Goal: Task Accomplishment & Management: Use online tool/utility

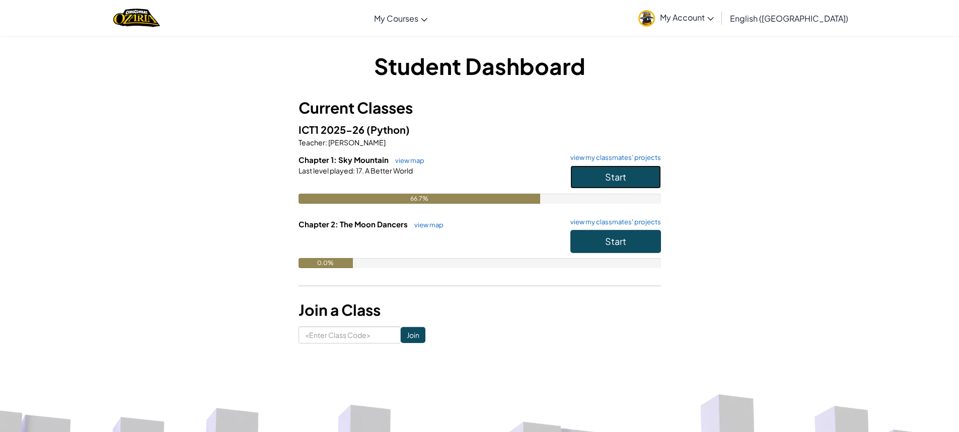
click at [612, 173] on span "Start" at bounding box center [615, 177] width 21 height 12
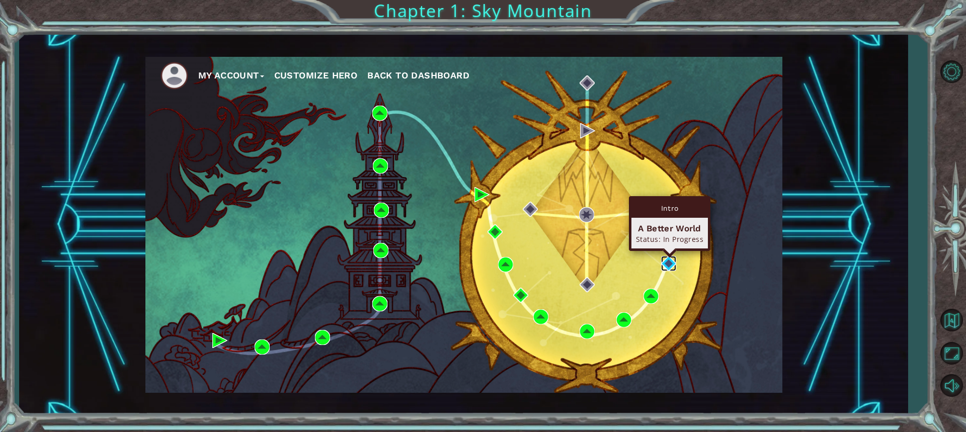
click at [672, 261] on img at bounding box center [668, 263] width 15 height 15
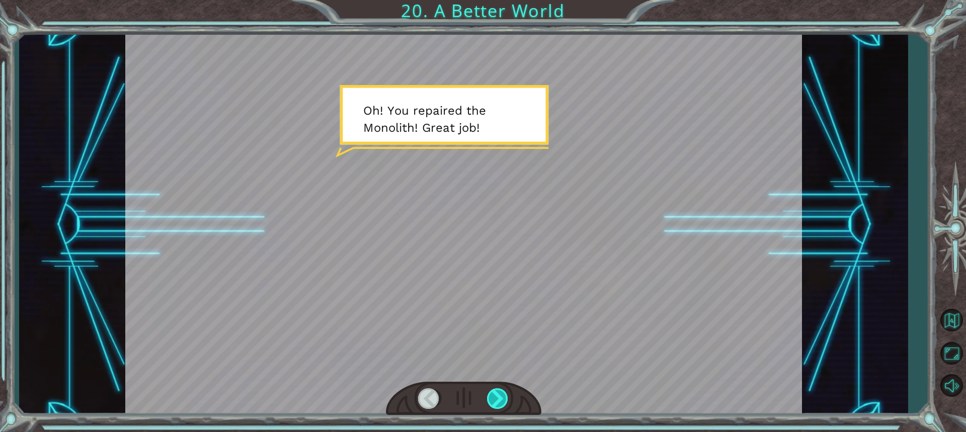
click at [493, 391] on div at bounding box center [498, 399] width 22 height 21
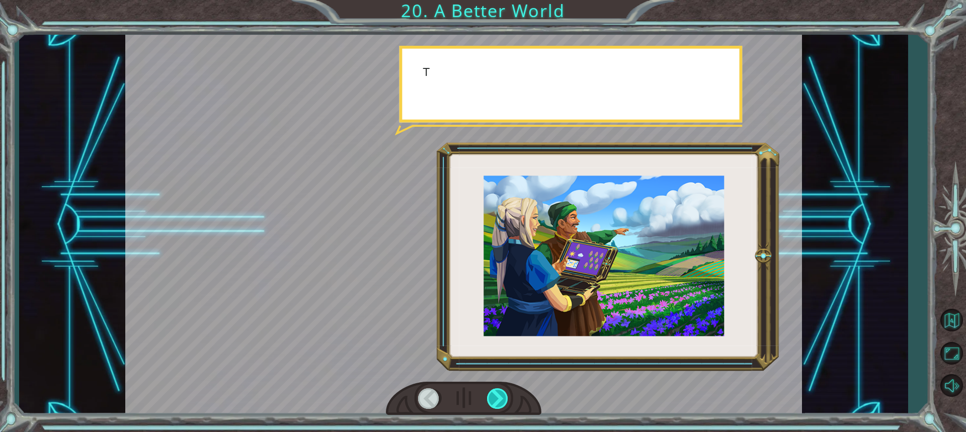
click at [493, 391] on div at bounding box center [498, 399] width 22 height 21
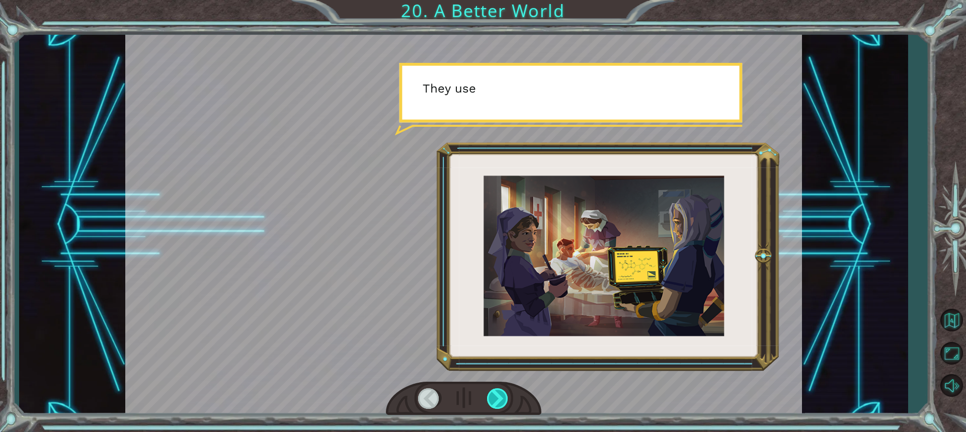
click at [493, 391] on div at bounding box center [498, 399] width 22 height 21
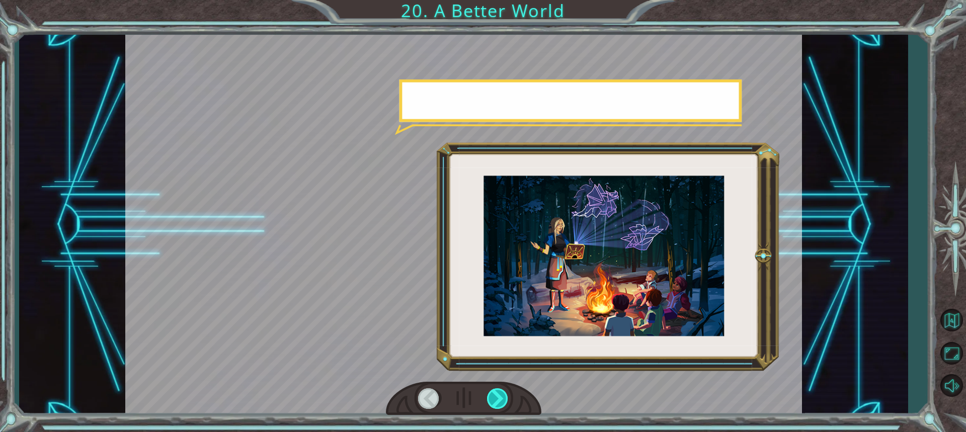
click at [493, 391] on div at bounding box center [498, 399] width 22 height 21
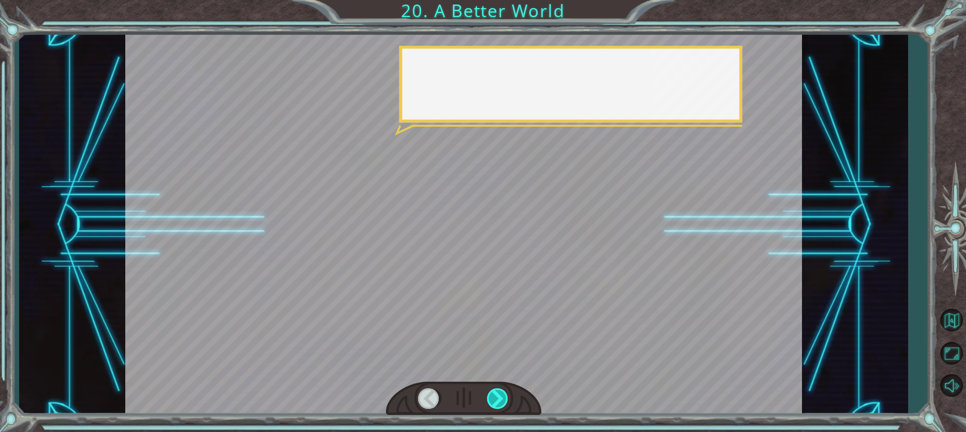
click at [493, 391] on div at bounding box center [498, 399] width 22 height 21
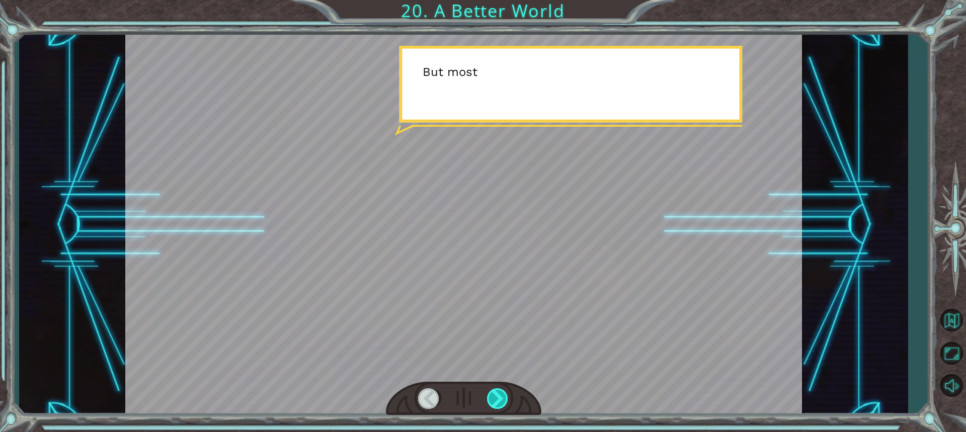
click at [493, 391] on div at bounding box center [498, 399] width 22 height 21
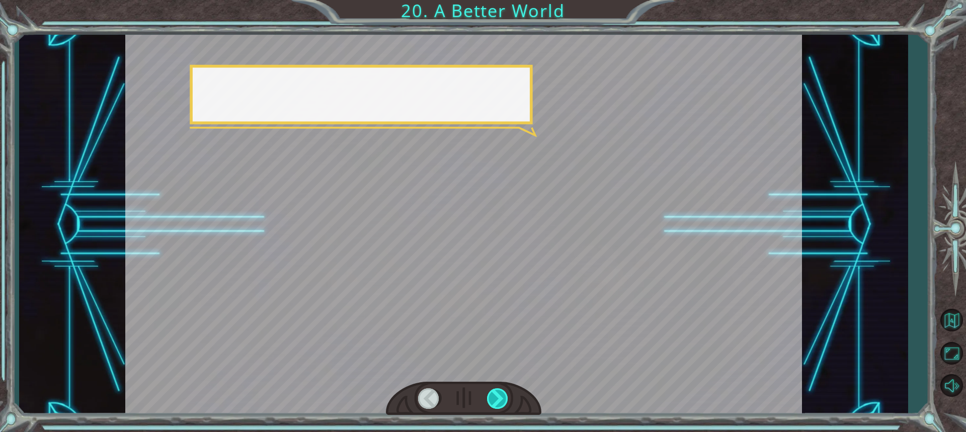
click at [493, 391] on div at bounding box center [498, 399] width 22 height 21
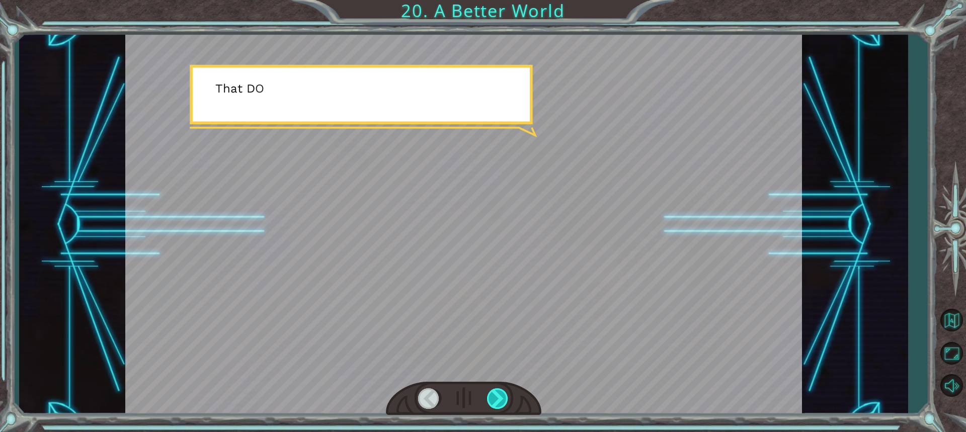
click at [493, 391] on div at bounding box center [498, 399] width 22 height 21
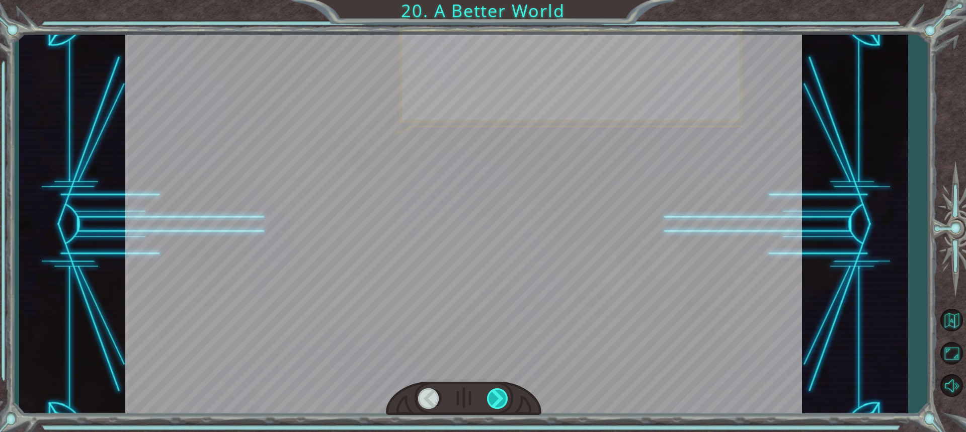
click at [493, 391] on div at bounding box center [498, 399] width 22 height 21
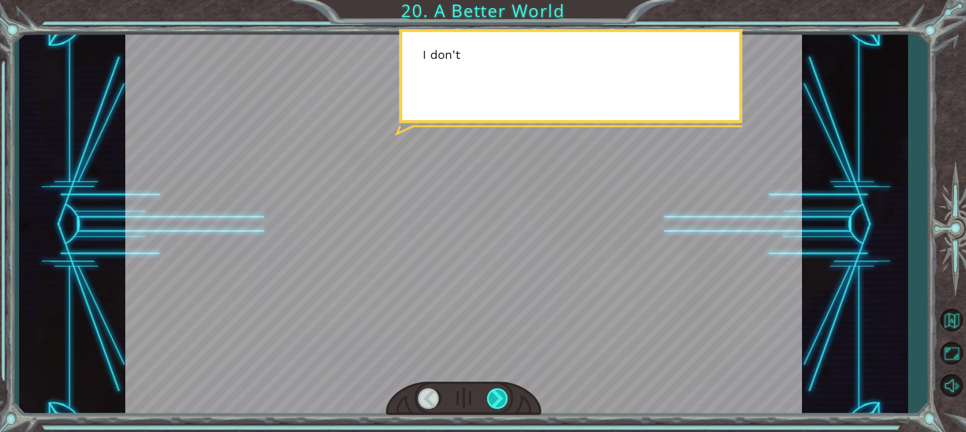
click at [493, 391] on div at bounding box center [498, 399] width 22 height 21
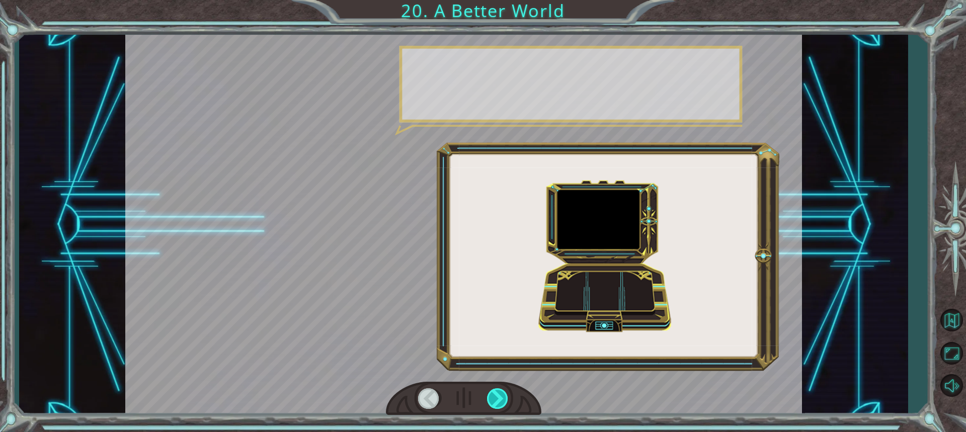
click at [493, 391] on div at bounding box center [498, 399] width 22 height 21
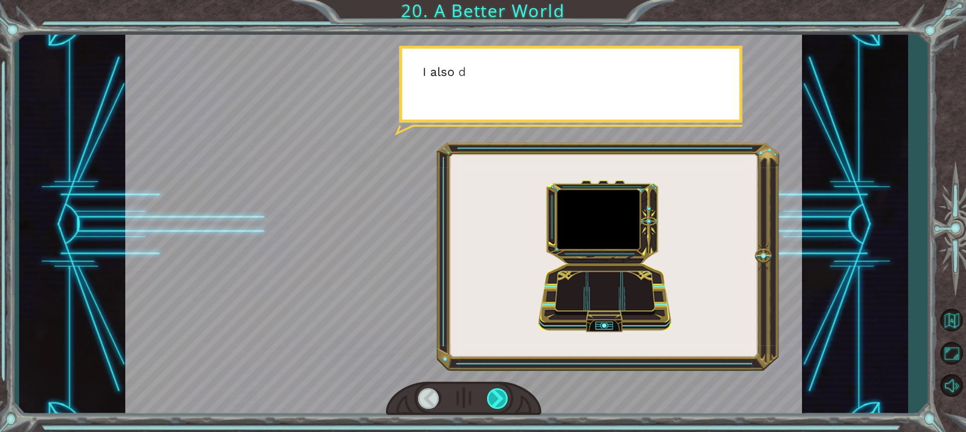
click at [493, 391] on div at bounding box center [498, 399] width 22 height 21
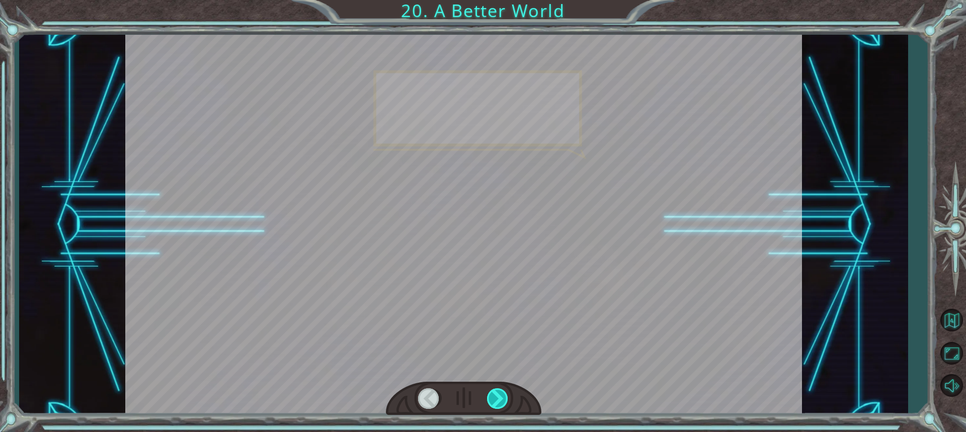
click at [493, 391] on div at bounding box center [498, 399] width 22 height 21
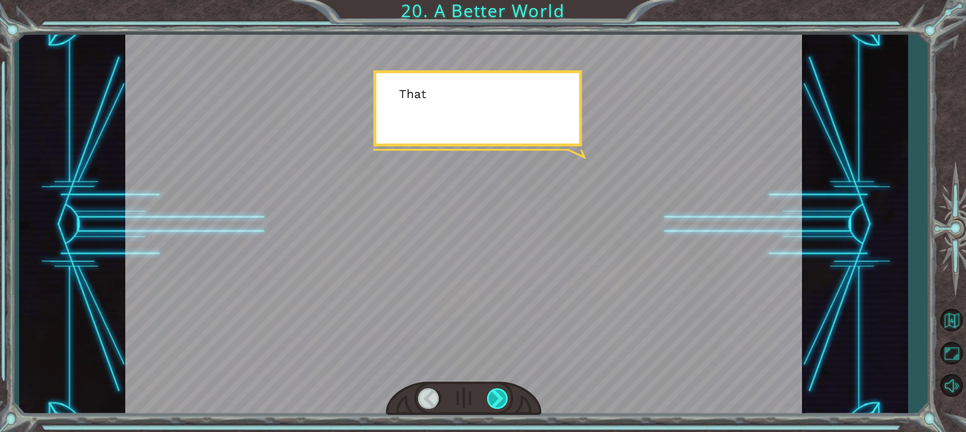
click at [493, 391] on div at bounding box center [498, 399] width 22 height 21
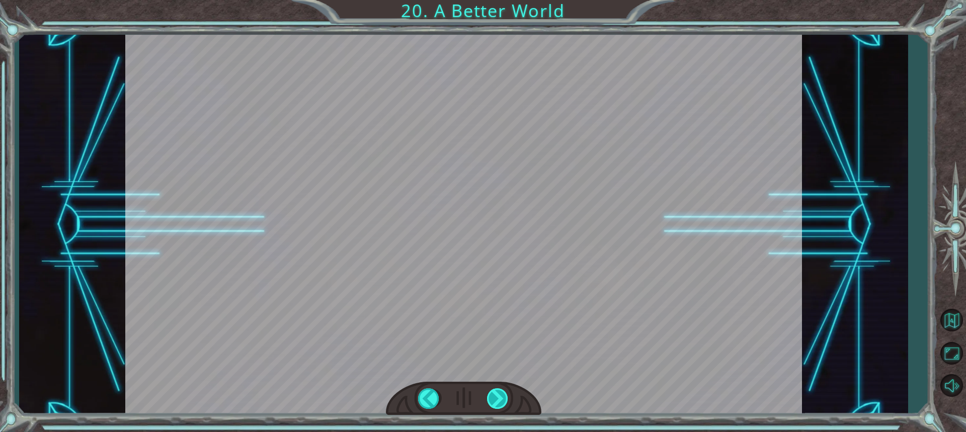
click at [493, 0] on div "O h ! Y o u r e p a i r e d t h e M o n o l i t h ! G r e a t j o b ! A n d i t…" at bounding box center [483, 0] width 966 height 0
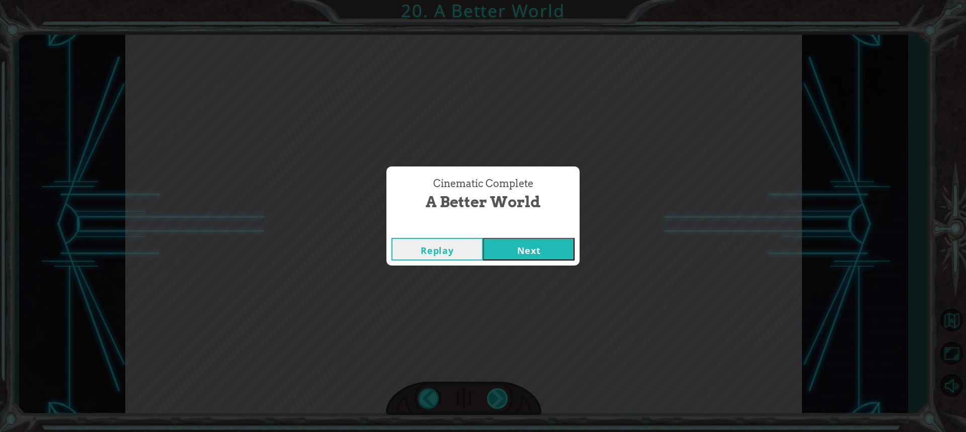
click at [493, 391] on div "Cinematic Complete A Better World Replay Next" at bounding box center [483, 216] width 966 height 432
click at [509, 247] on button "Next" at bounding box center [529, 249] width 92 height 23
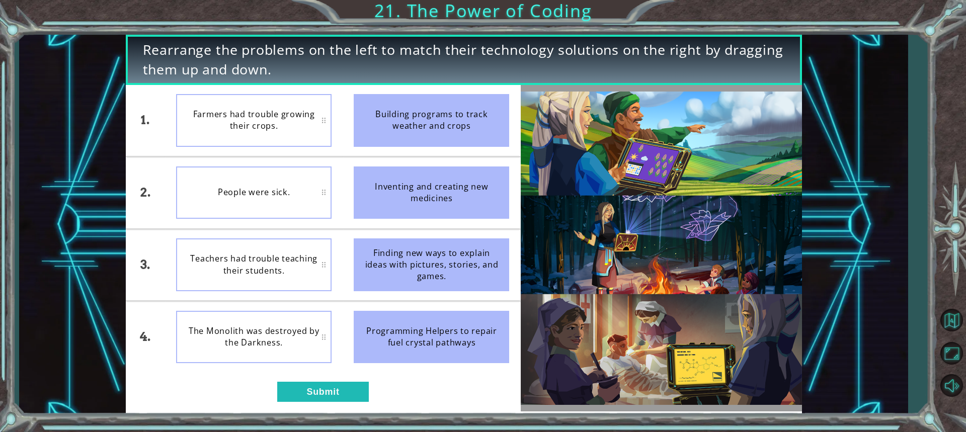
drag, startPoint x: 483, startPoint y: 115, endPoint x: 439, endPoint y: 130, distance: 45.7
click at [439, 130] on div "Building programs to track weather and crops" at bounding box center [432, 120] width 156 height 53
click at [315, 396] on button "Submit" at bounding box center [323, 392] width 92 height 20
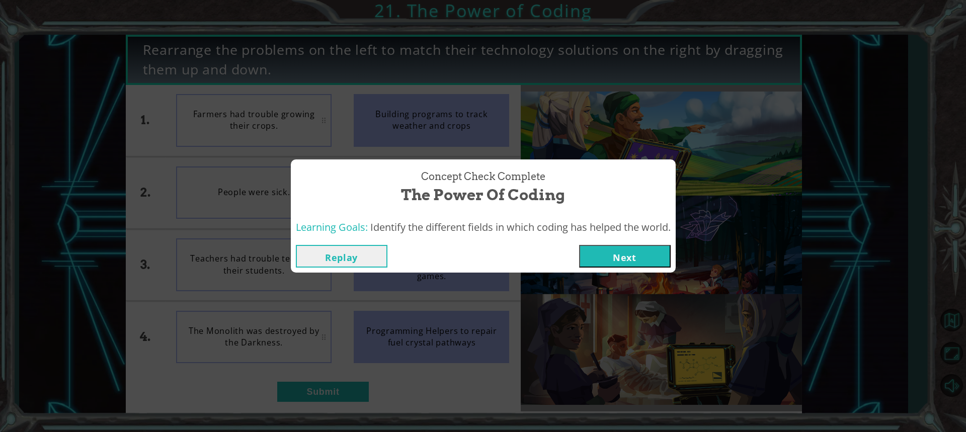
click at [635, 256] on button "Next" at bounding box center [625, 256] width 92 height 23
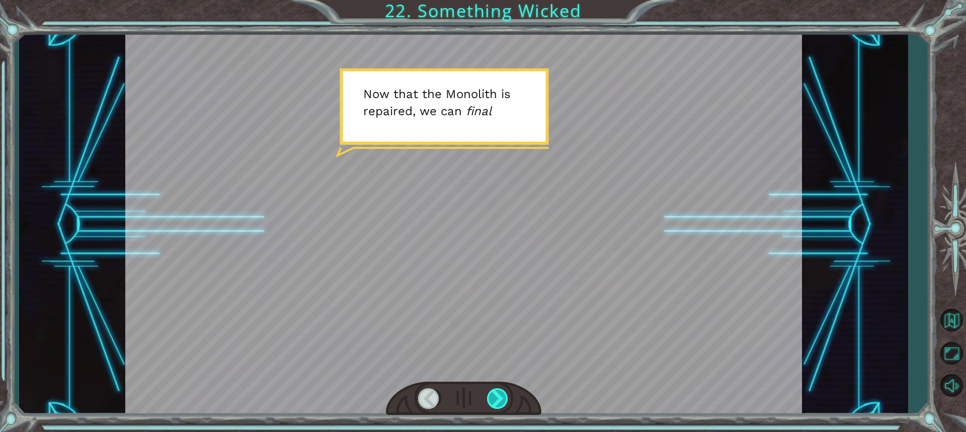
click at [502, 398] on div at bounding box center [498, 399] width 22 height 21
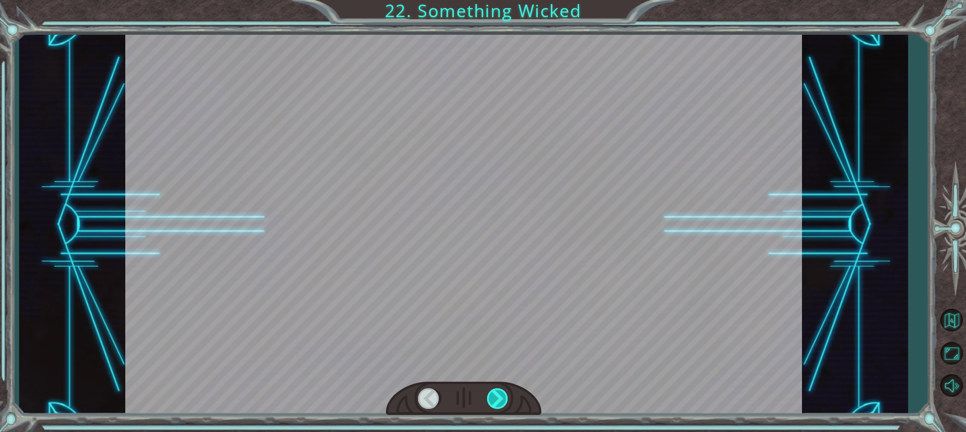
click at [502, 398] on div at bounding box center [498, 399] width 22 height 21
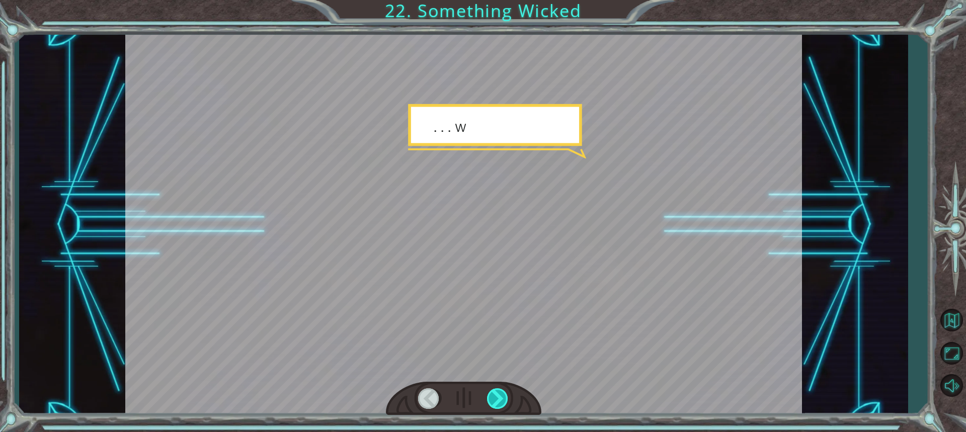
click at [502, 398] on div at bounding box center [498, 399] width 22 height 21
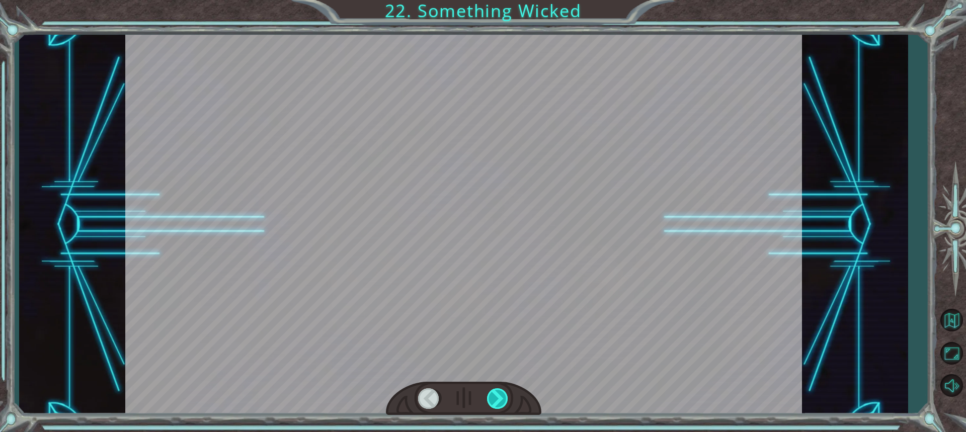
click at [502, 398] on div at bounding box center [498, 399] width 22 height 21
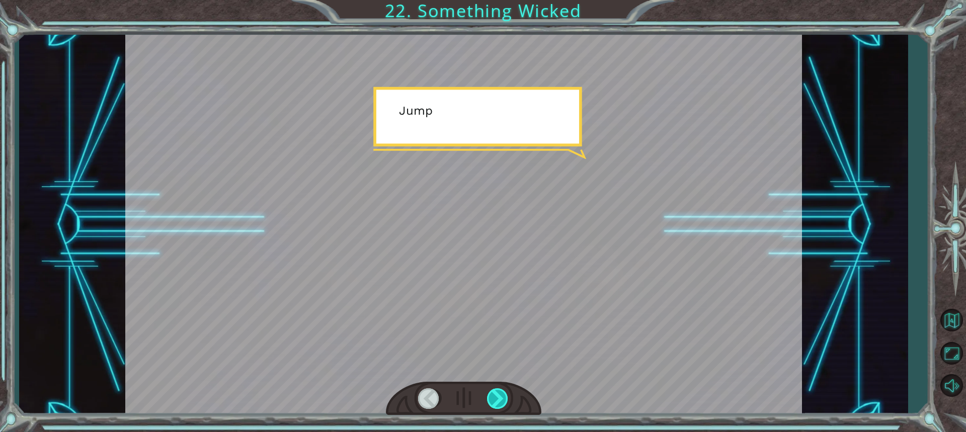
click at [502, 398] on div at bounding box center [498, 399] width 22 height 21
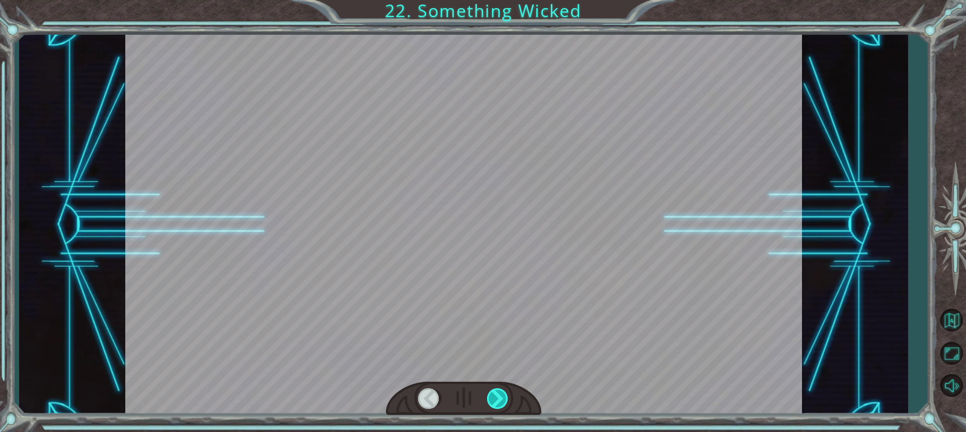
click at [502, 398] on div at bounding box center [498, 399] width 22 height 21
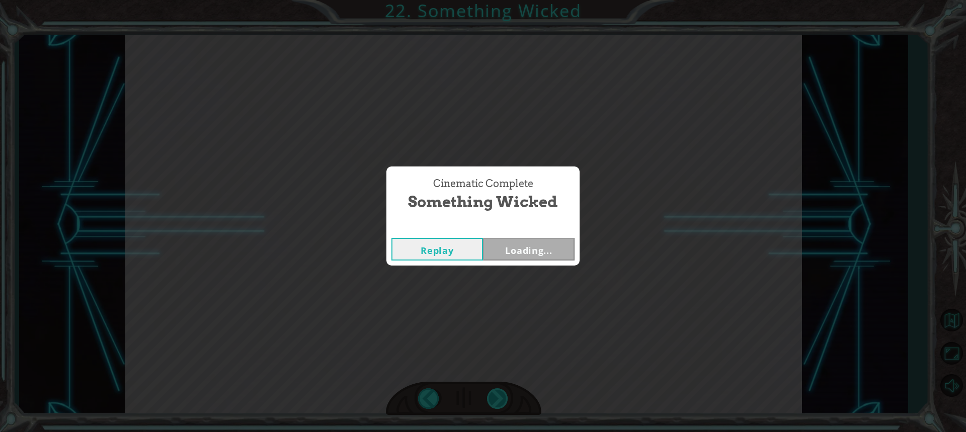
click at [502, 398] on div "Cinematic Complete Something Wicked Replay Loading..." at bounding box center [483, 216] width 966 height 432
click at [541, 247] on button "Next" at bounding box center [529, 249] width 92 height 23
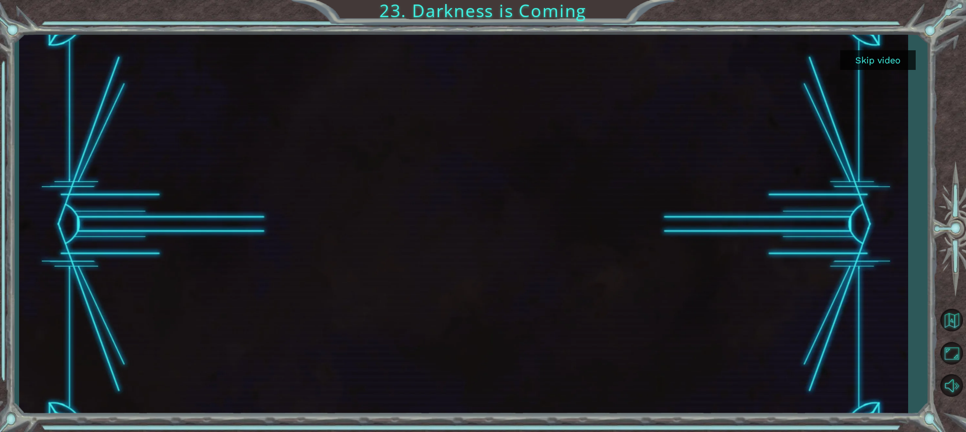
click at [888, 59] on button "Skip video" at bounding box center [877, 60] width 75 height 20
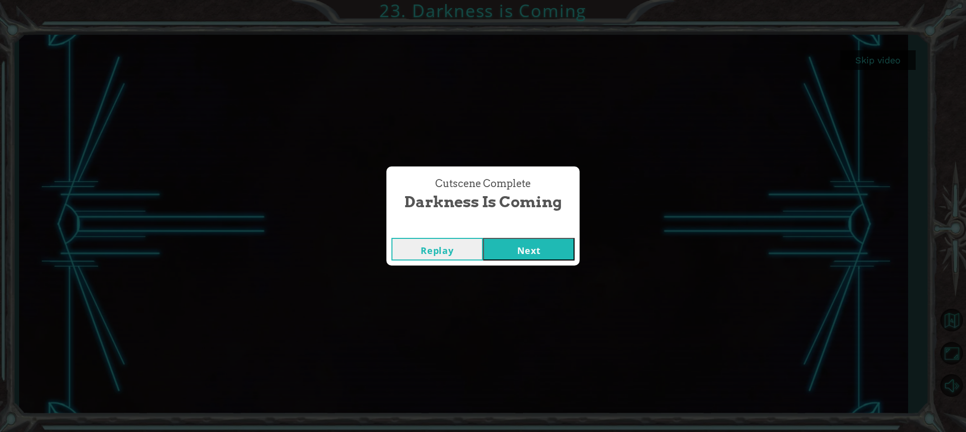
click at [539, 245] on button "Next" at bounding box center [529, 249] width 92 height 23
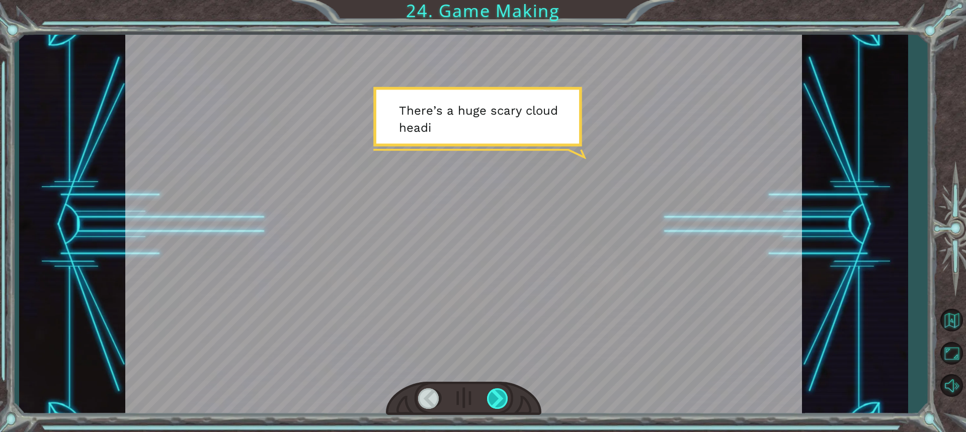
click at [505, 401] on div at bounding box center [498, 399] width 22 height 21
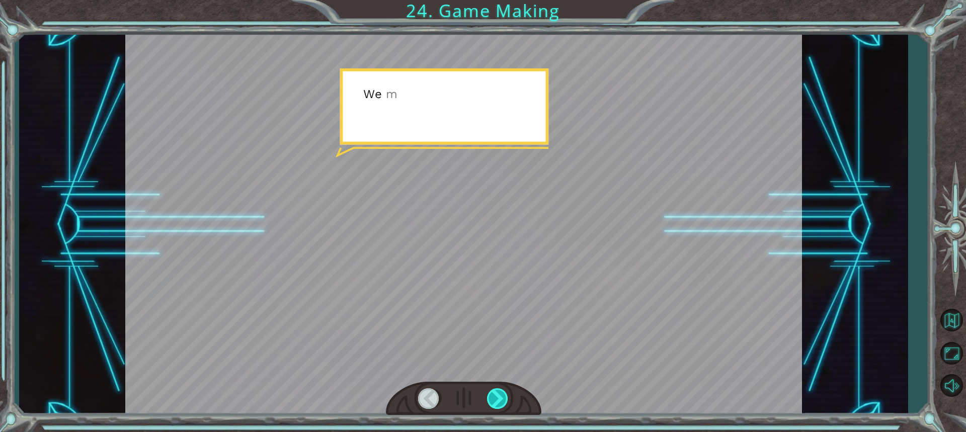
click at [505, 401] on div at bounding box center [498, 399] width 22 height 21
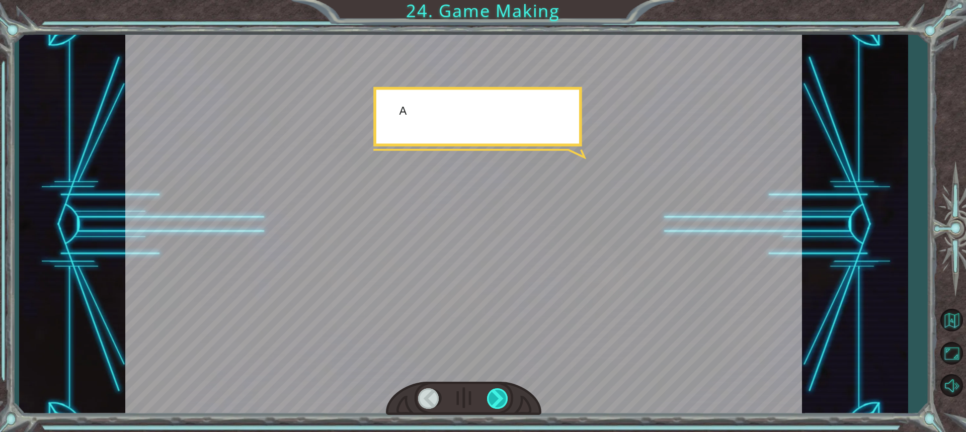
click at [505, 401] on div at bounding box center [498, 399] width 22 height 21
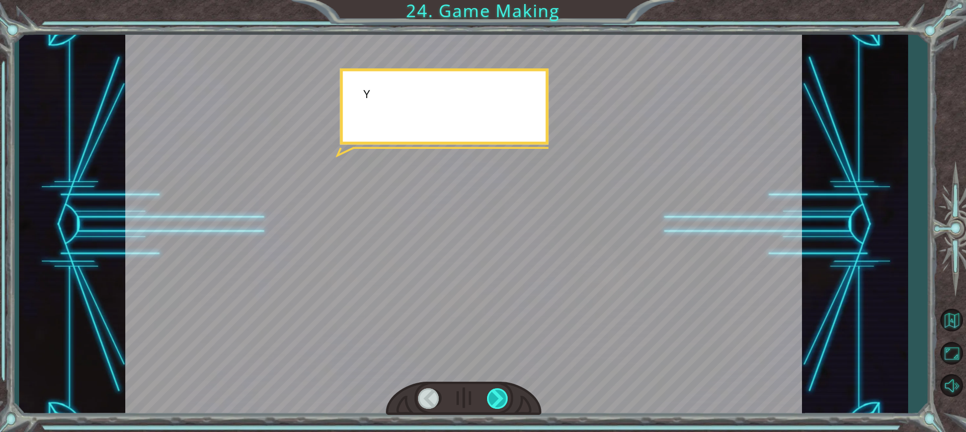
click at [505, 401] on div at bounding box center [498, 399] width 22 height 21
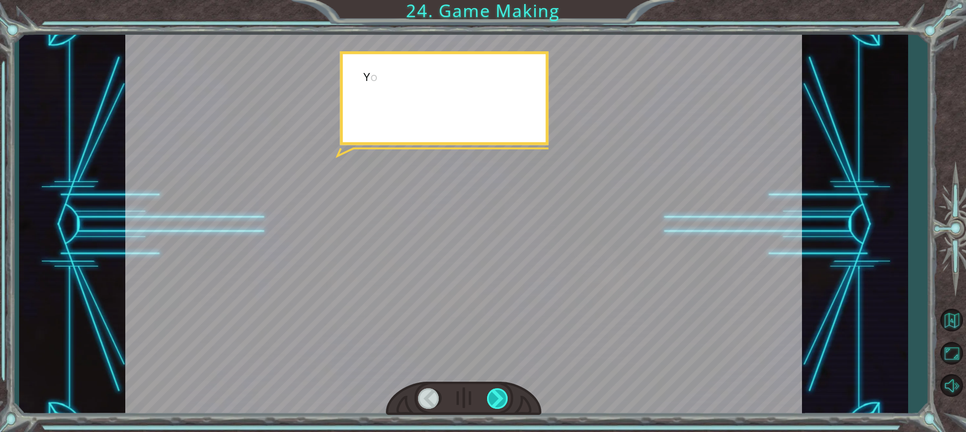
click at [505, 401] on div at bounding box center [498, 399] width 22 height 21
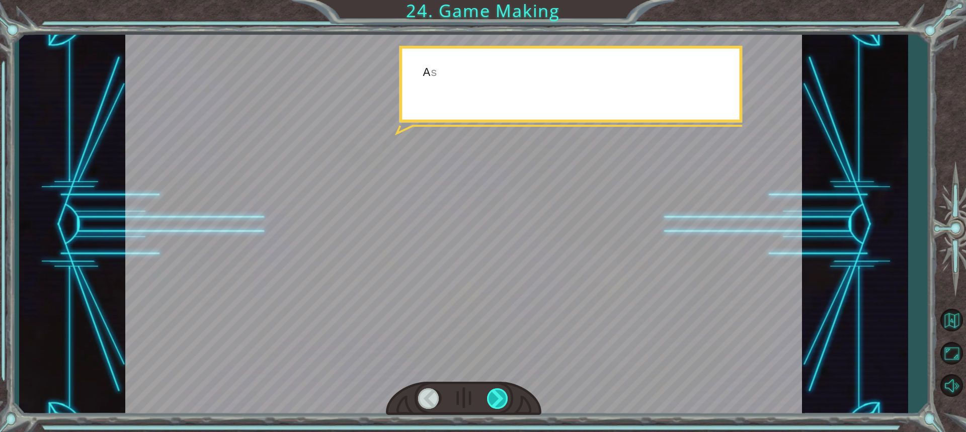
click at [505, 401] on div at bounding box center [498, 399] width 22 height 21
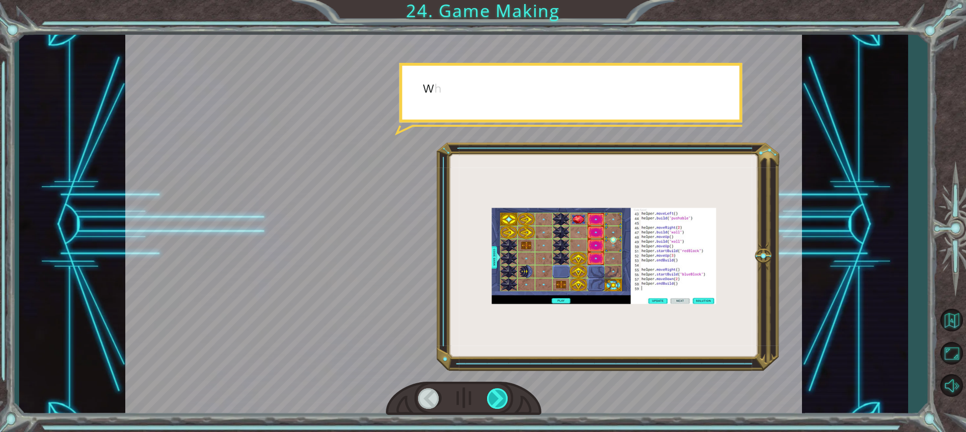
click at [505, 401] on div at bounding box center [498, 399] width 22 height 21
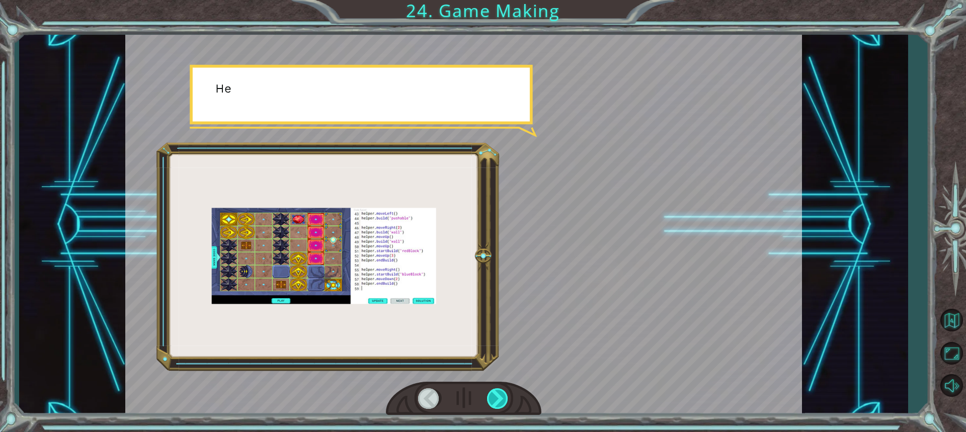
click at [505, 401] on div at bounding box center [498, 399] width 22 height 21
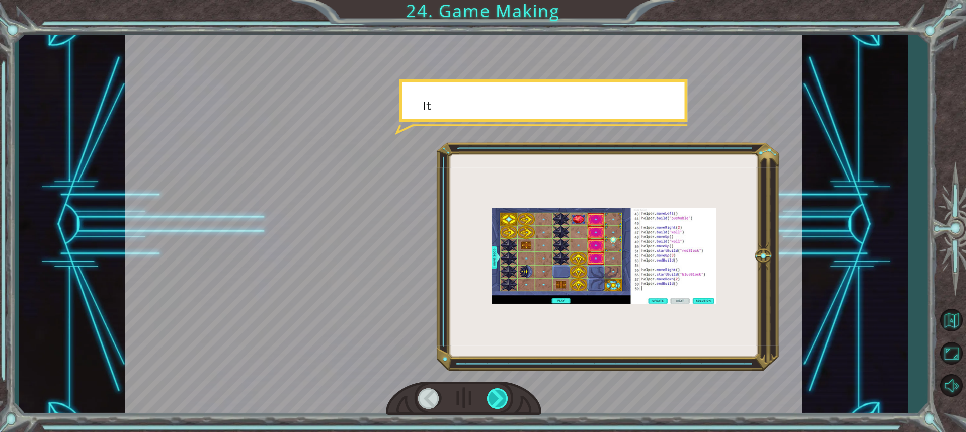
click at [505, 401] on div at bounding box center [498, 399] width 22 height 21
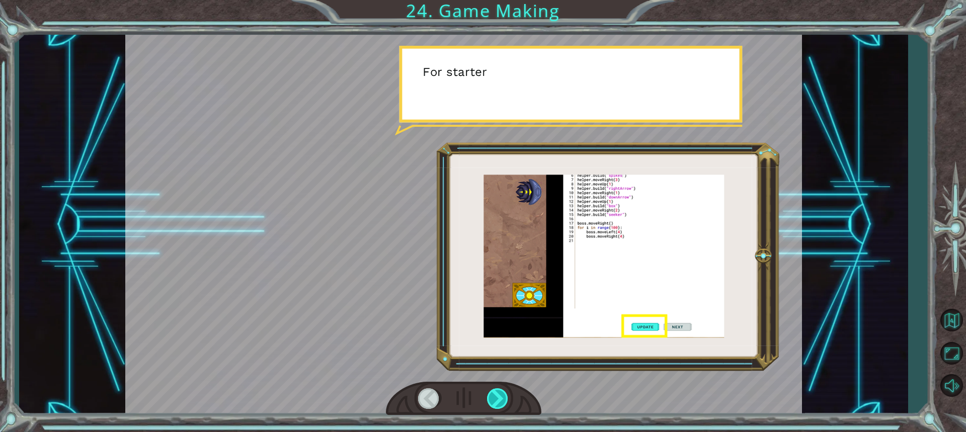
click at [505, 401] on div at bounding box center [498, 399] width 22 height 21
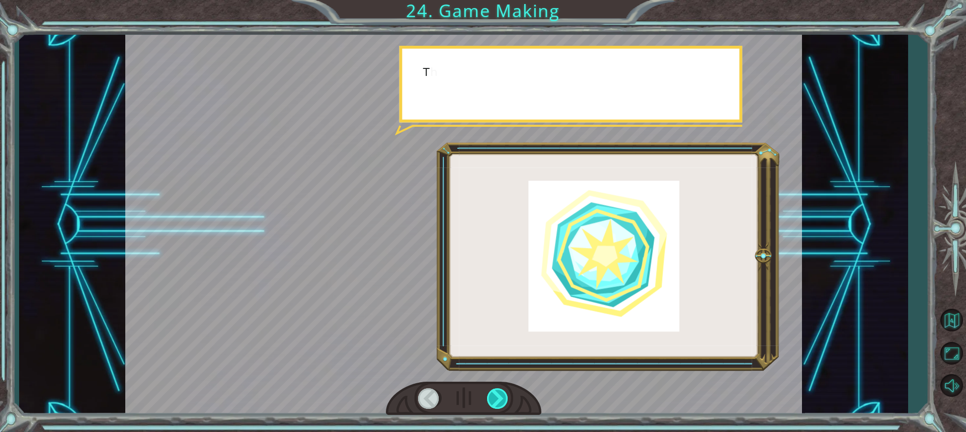
click at [505, 401] on div at bounding box center [498, 399] width 22 height 21
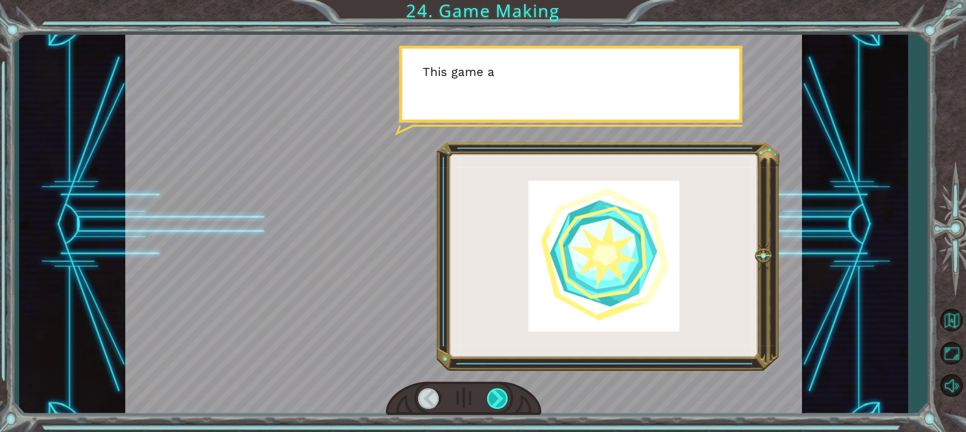
click at [505, 401] on div at bounding box center [498, 399] width 22 height 21
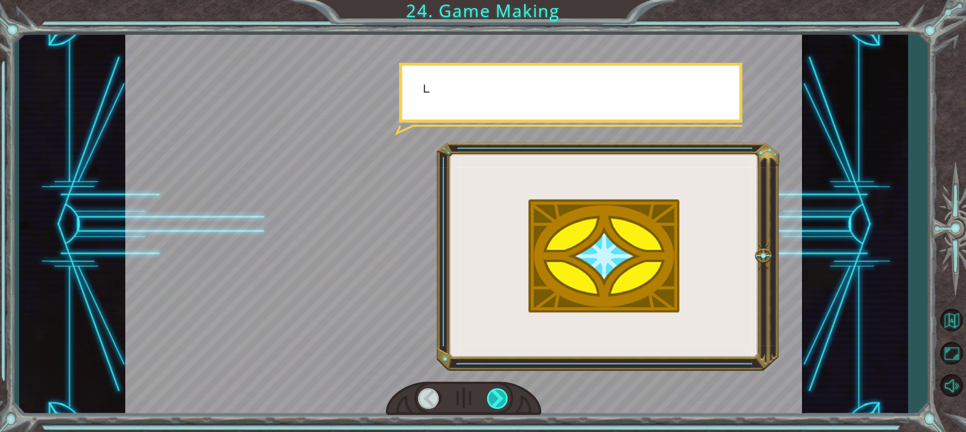
click at [505, 401] on div at bounding box center [498, 399] width 22 height 21
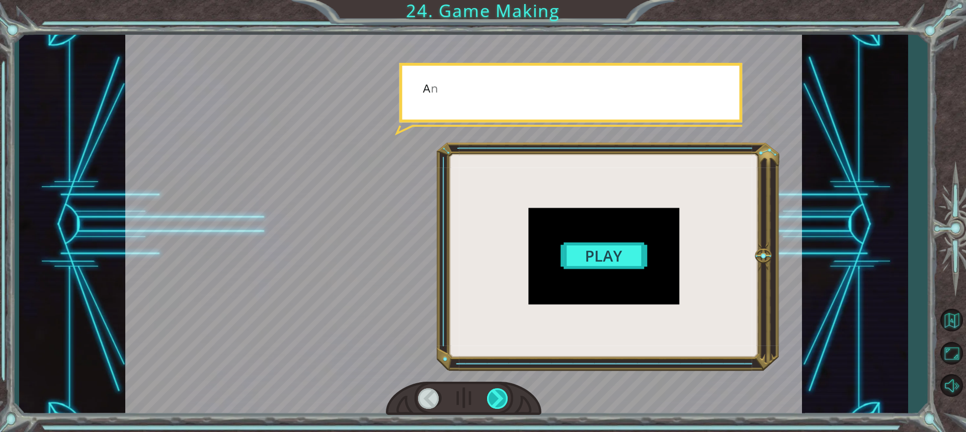
click at [505, 401] on div at bounding box center [498, 399] width 22 height 21
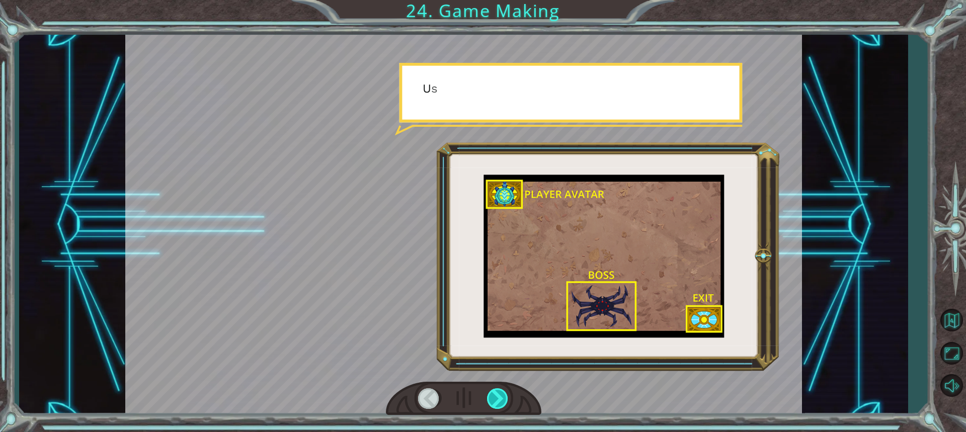
click at [505, 401] on div at bounding box center [498, 399] width 22 height 21
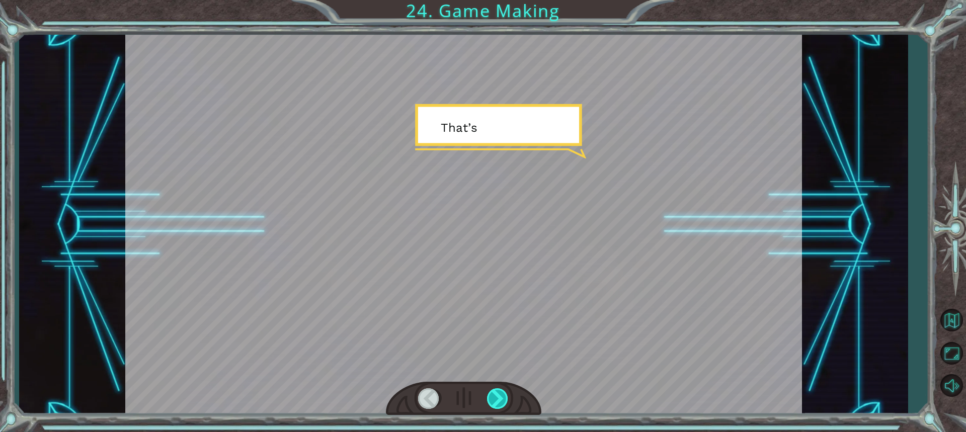
click at [505, 401] on div at bounding box center [498, 399] width 22 height 21
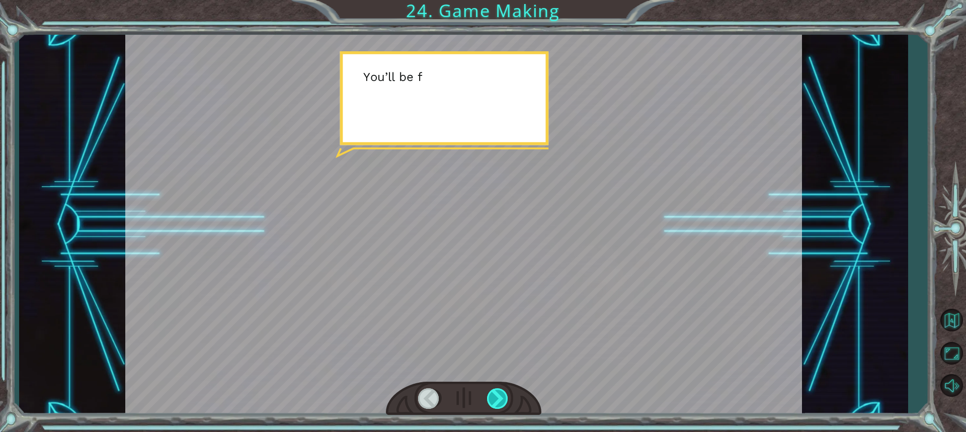
click at [505, 401] on div at bounding box center [498, 399] width 22 height 21
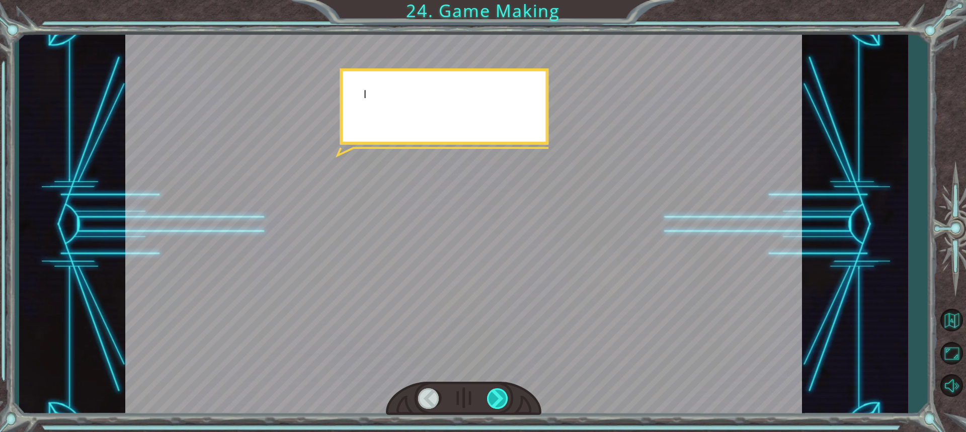
click at [505, 401] on div at bounding box center [498, 399] width 22 height 21
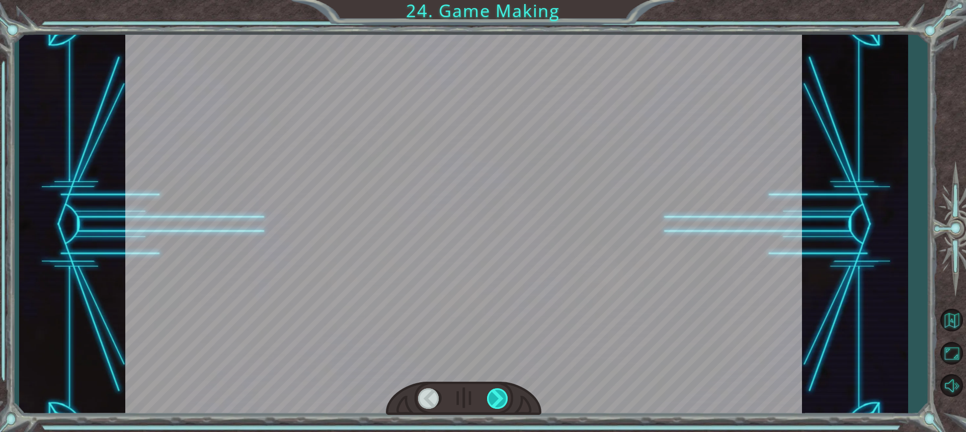
click at [505, 401] on div at bounding box center [498, 399] width 22 height 21
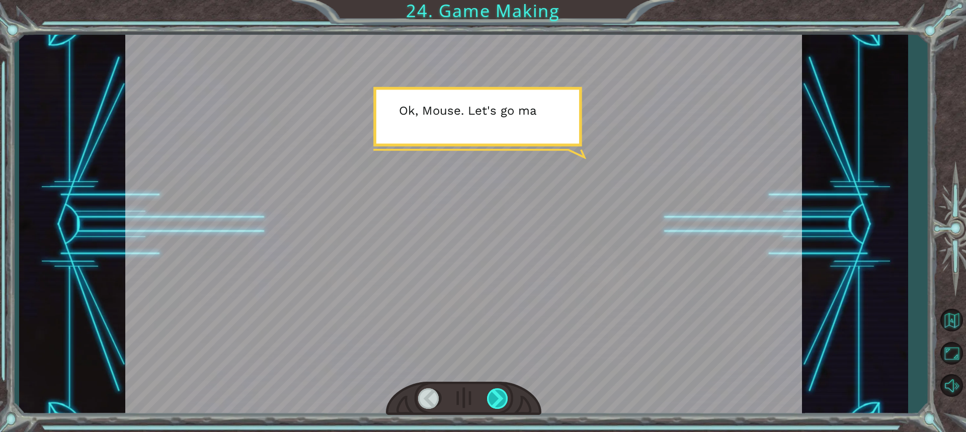
click at [505, 401] on div at bounding box center [498, 399] width 22 height 21
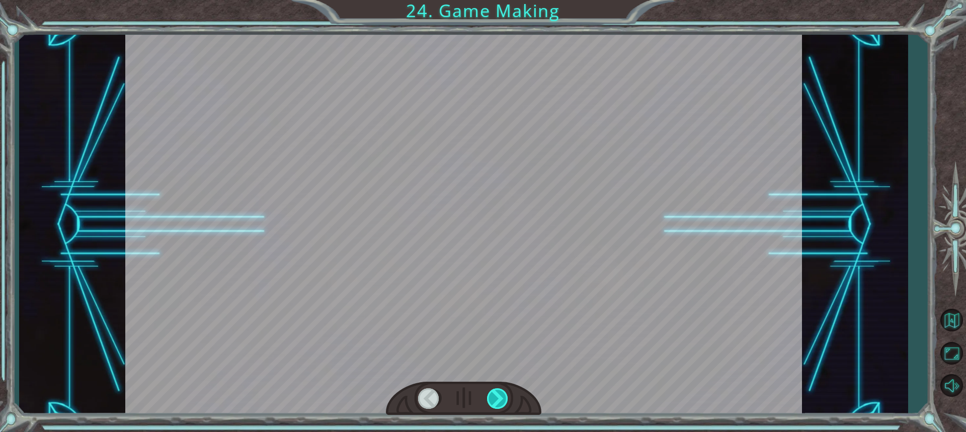
click at [505, 401] on div at bounding box center [498, 399] width 22 height 21
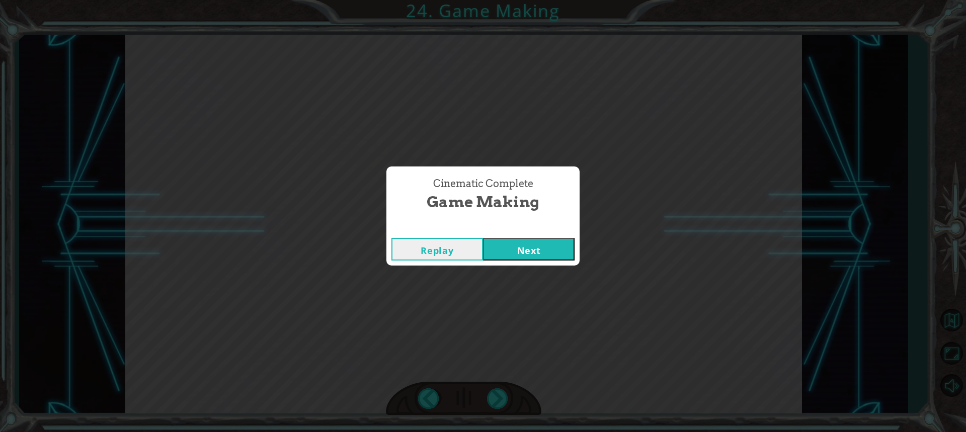
click at [537, 246] on button "Next" at bounding box center [529, 249] width 92 height 23
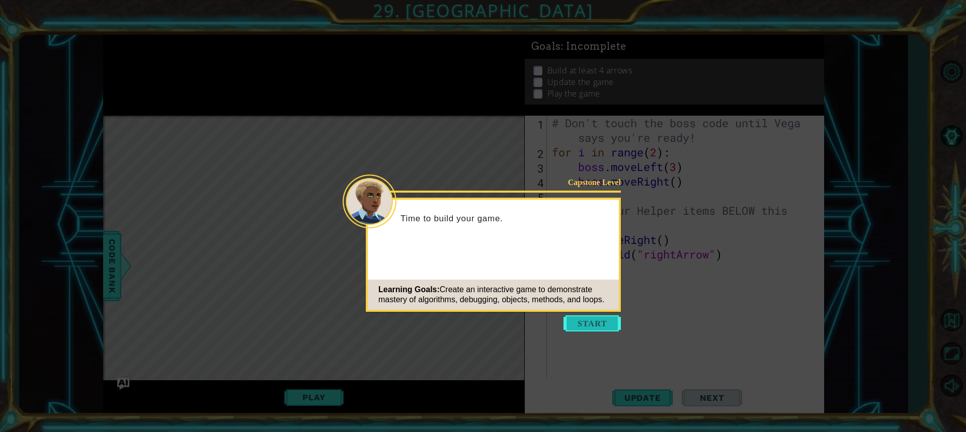
click at [583, 321] on button "Start" at bounding box center [592, 324] width 57 height 16
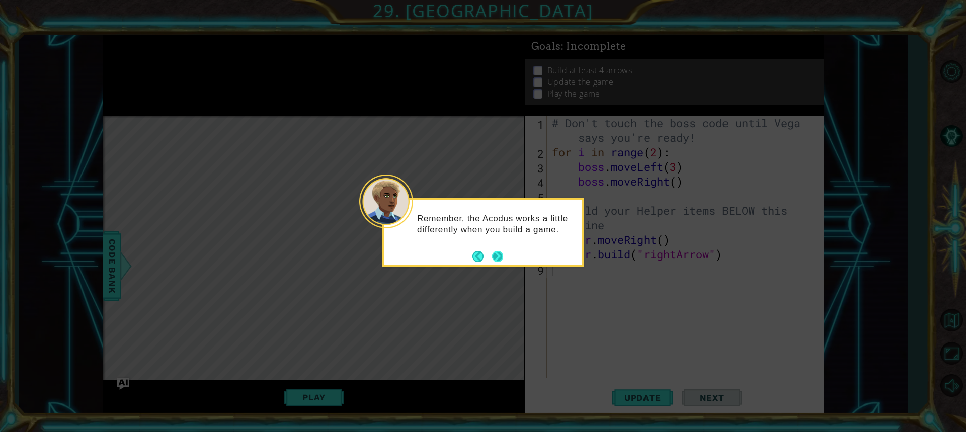
click at [498, 261] on button "Next" at bounding box center [498, 257] width 12 height 12
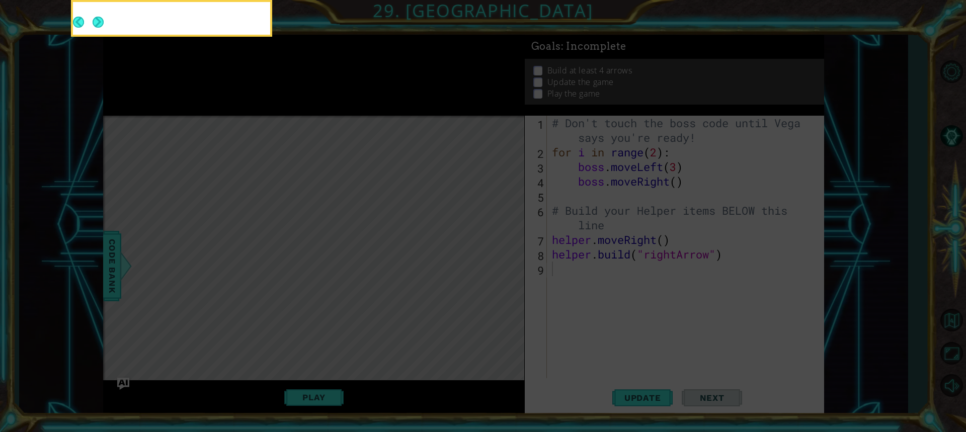
click at [498, 261] on icon at bounding box center [483, 64] width 966 height 735
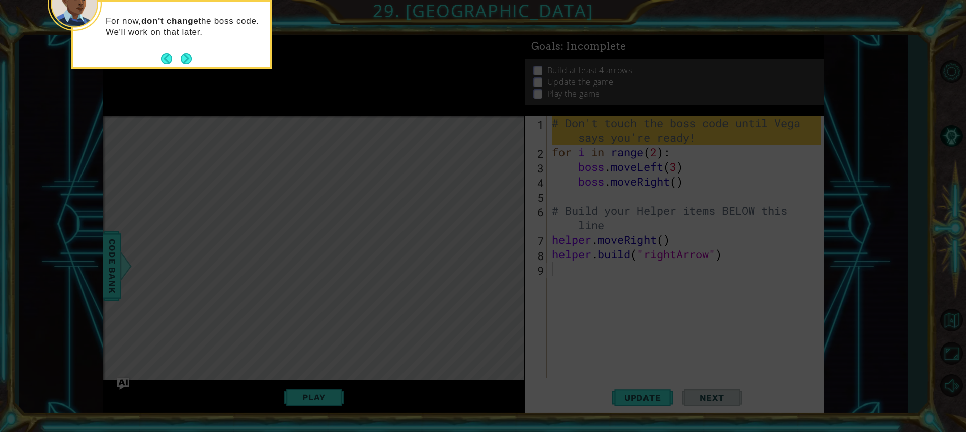
click at [489, 266] on icon at bounding box center [483, 64] width 966 height 735
drag, startPoint x: 394, startPoint y: 266, endPoint x: 224, endPoint y: 73, distance: 257.1
click at [366, 249] on icon at bounding box center [483, 64] width 966 height 735
click at [188, 57] on button "Next" at bounding box center [186, 58] width 11 height 11
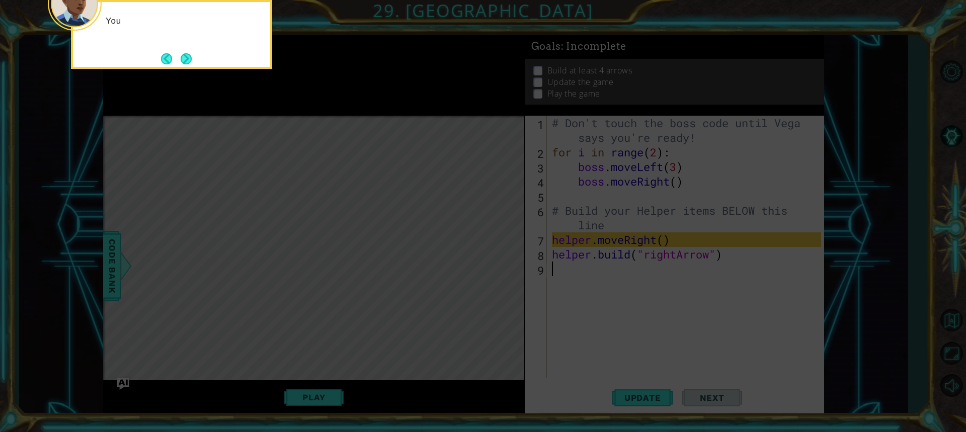
click at [188, 57] on button "Next" at bounding box center [186, 58] width 11 height 11
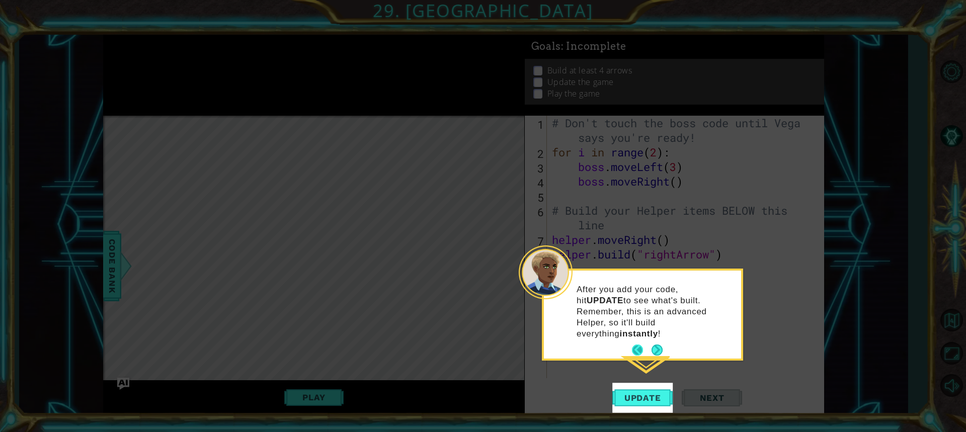
click at [636, 345] on button "Back" at bounding box center [642, 350] width 20 height 11
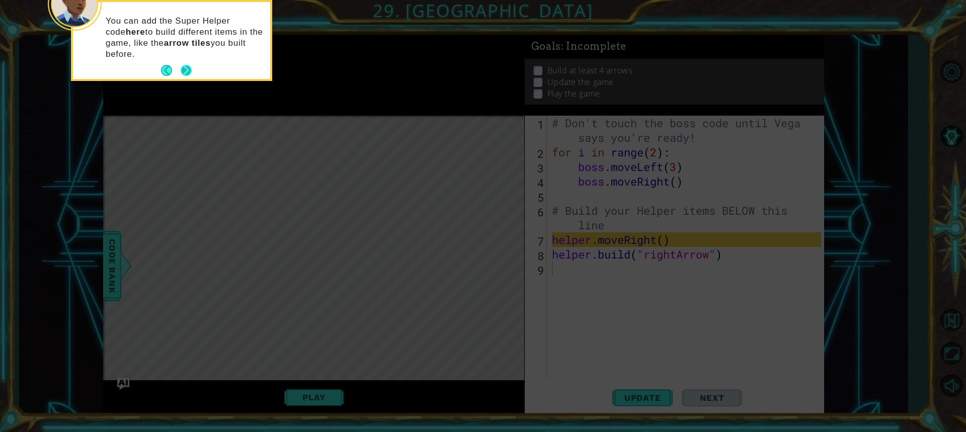
click at [188, 68] on button "Next" at bounding box center [186, 70] width 11 height 11
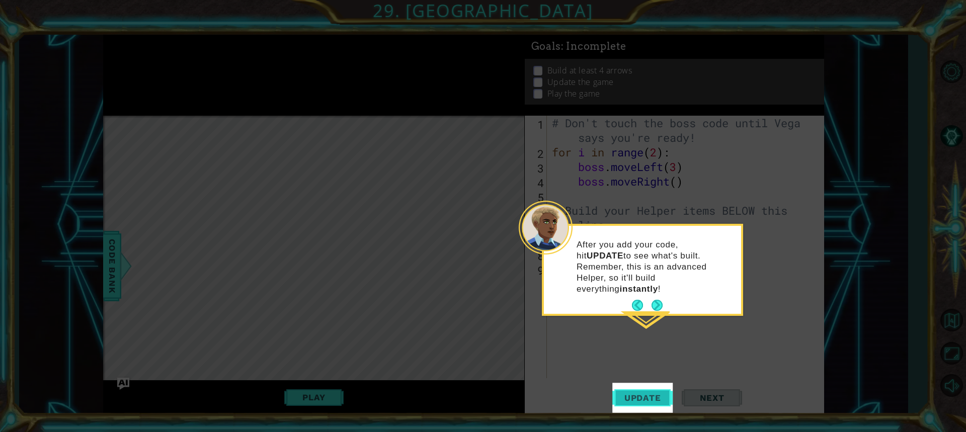
click at [641, 394] on span "Update" at bounding box center [642, 398] width 57 height 10
click at [661, 300] on button "Next" at bounding box center [657, 305] width 11 height 11
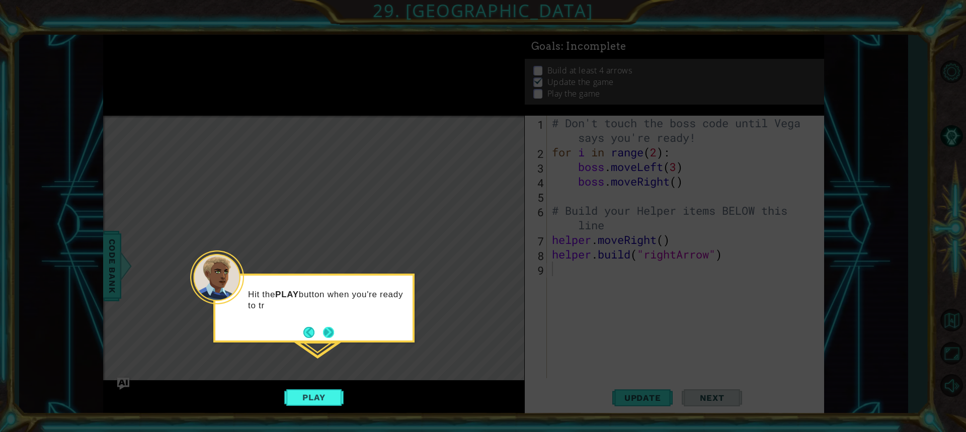
click at [327, 330] on button "Next" at bounding box center [329, 333] width 12 height 12
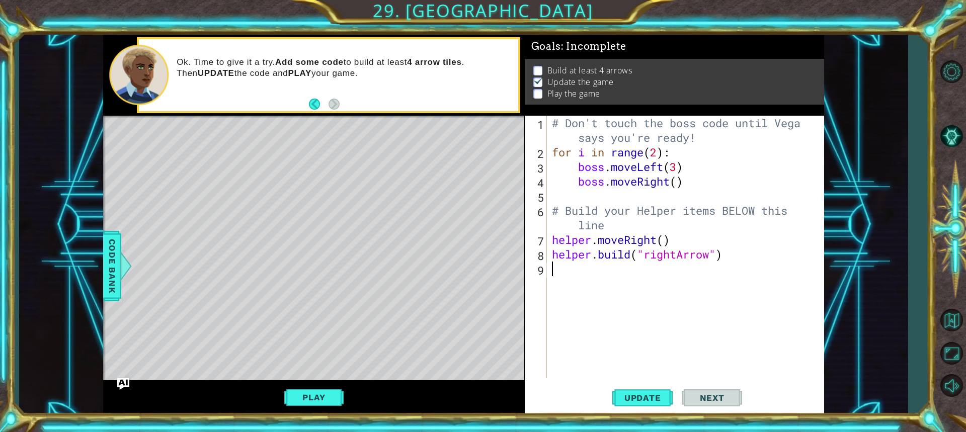
click at [596, 281] on div "# Don't touch the boss code until [PERSON_NAME] says you're ready! for i in ran…" at bounding box center [688, 269] width 276 height 306
type textarea "H"
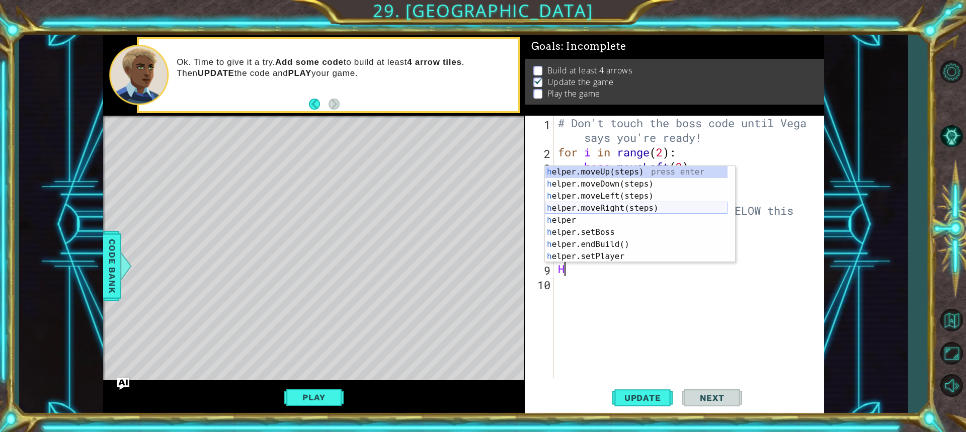
click at [636, 206] on div "h elper.moveUp(steps) press enter h elper.moveDown(steps) press enter h elper.m…" at bounding box center [636, 226] width 183 height 121
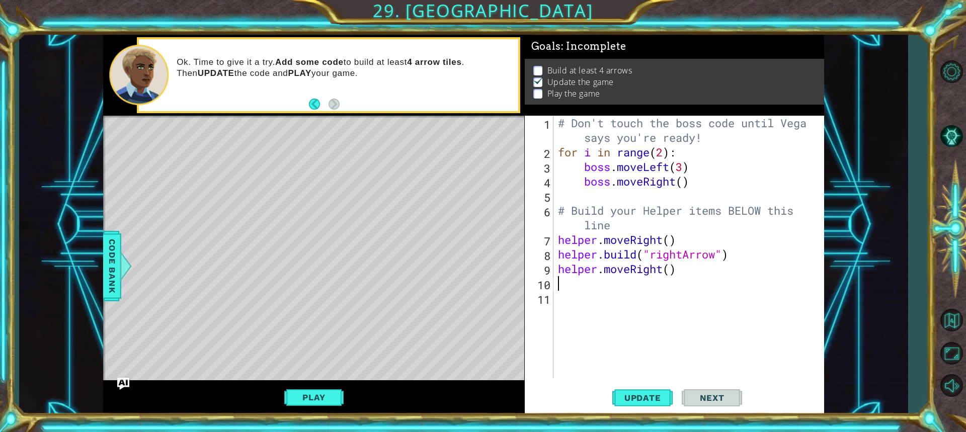
type textarea "H"
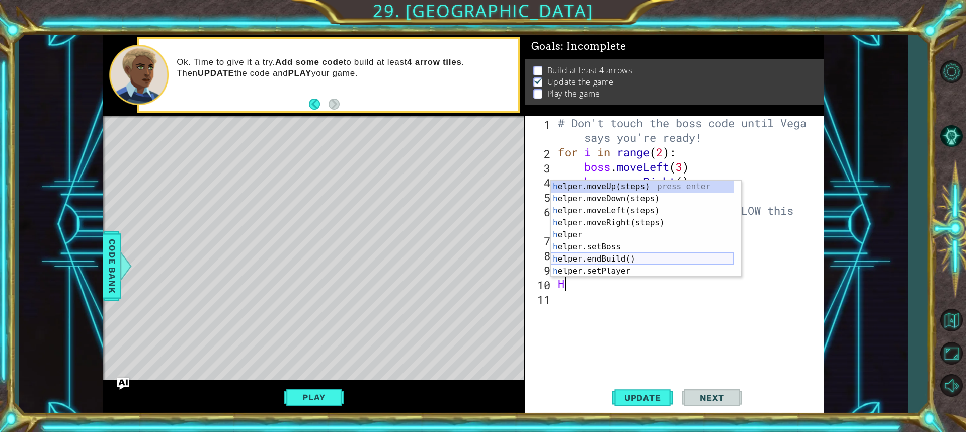
click at [612, 259] on div "h elper.moveUp(steps) press enter h elper.moveDown(steps) press enter h elper.m…" at bounding box center [642, 241] width 183 height 121
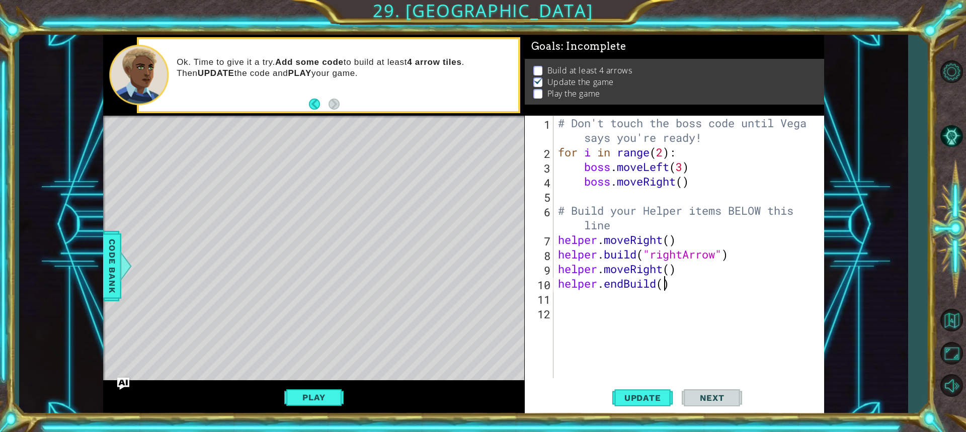
click at [664, 285] on div "# Don't touch the boss code until [PERSON_NAME] says you're ready! for i in ran…" at bounding box center [691, 269] width 270 height 306
click at [625, 290] on div "# Don't touch the boss code until [PERSON_NAME] says you're ready! for i in ran…" at bounding box center [691, 269] width 270 height 306
click at [634, 282] on div "# Don't touch the boss code until [PERSON_NAME] says you're ready! for i in ran…" at bounding box center [691, 269] width 270 height 306
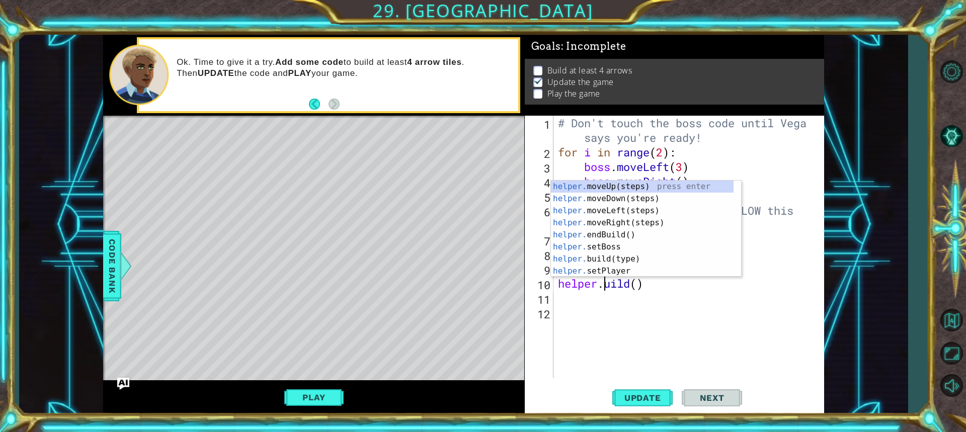
scroll to position [0, 2]
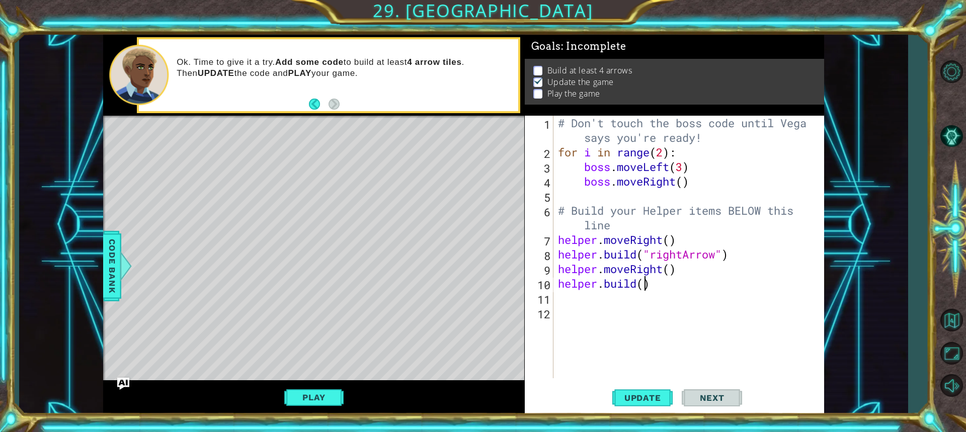
click at [645, 280] on div "# Don't touch the boss code until [PERSON_NAME] says you're ready! for i in ran…" at bounding box center [691, 269] width 270 height 306
click at [633, 284] on div "# Don't touch the boss code until [PERSON_NAME] says you're ready! for i in ran…" at bounding box center [691, 269] width 270 height 306
click at [639, 284] on div "# Don't touch the boss code until [PERSON_NAME] says you're ready! for i in ran…" at bounding box center [691, 269] width 270 height 306
click at [644, 284] on div "# Don't touch the boss code until [PERSON_NAME] says you're ready! for i in ran…" at bounding box center [691, 269] width 270 height 306
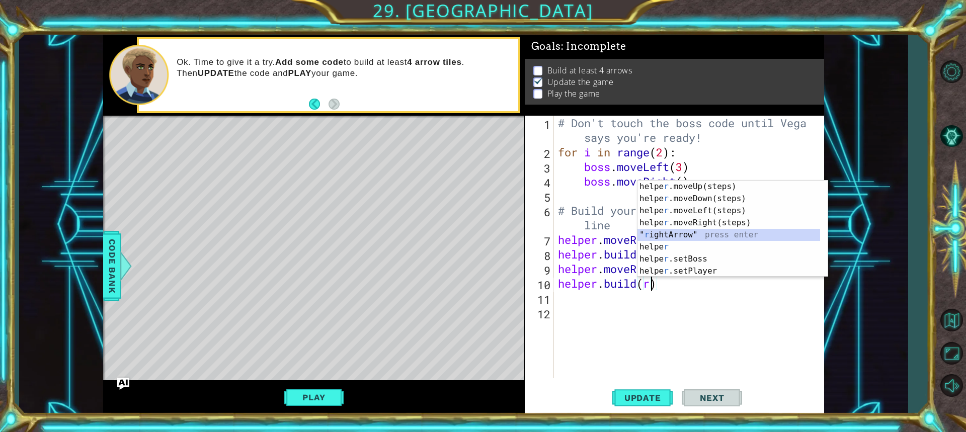
click at [651, 233] on div "helpe [PERSON_NAME]moveUp(steps) press enter helpe r .moveDown(steps) press ent…" at bounding box center [729, 241] width 183 height 121
type textarea "[DOMAIN_NAME]("rightArrow)"
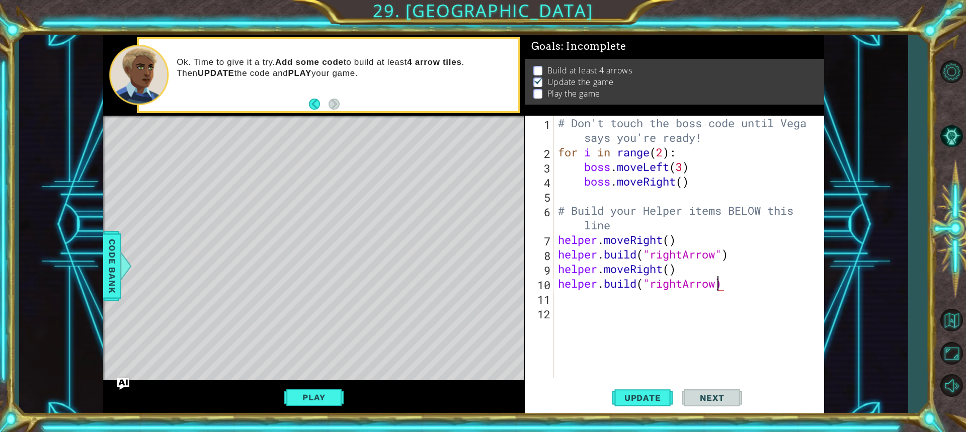
scroll to position [0, 0]
type textarea "'"
click at [657, 268] on div ""rightArrow " press enter "rightArrow ) press enter" at bounding box center [733, 277] width 190 height 48
click at [653, 396] on span "Update" at bounding box center [642, 398] width 57 height 10
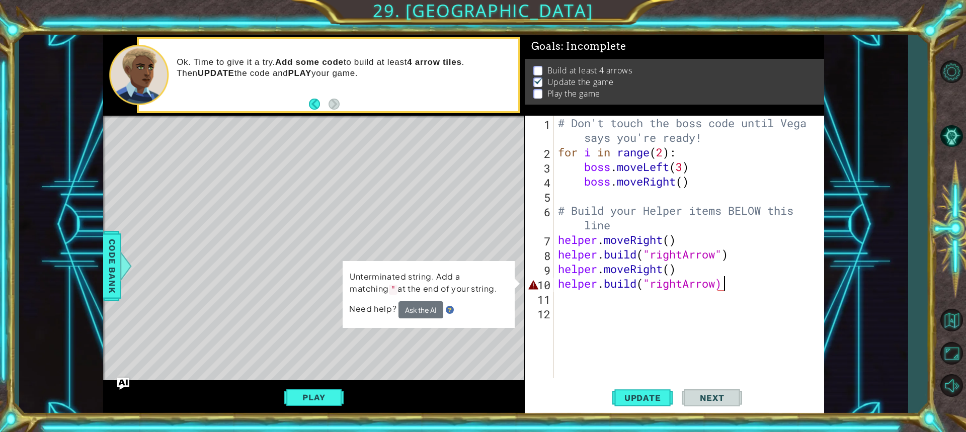
click at [719, 286] on div "# Don't touch the boss code until [PERSON_NAME] says you're ready! for i in ran…" at bounding box center [691, 269] width 270 height 306
type textarea "[DOMAIN_NAME]("rightArrow")"
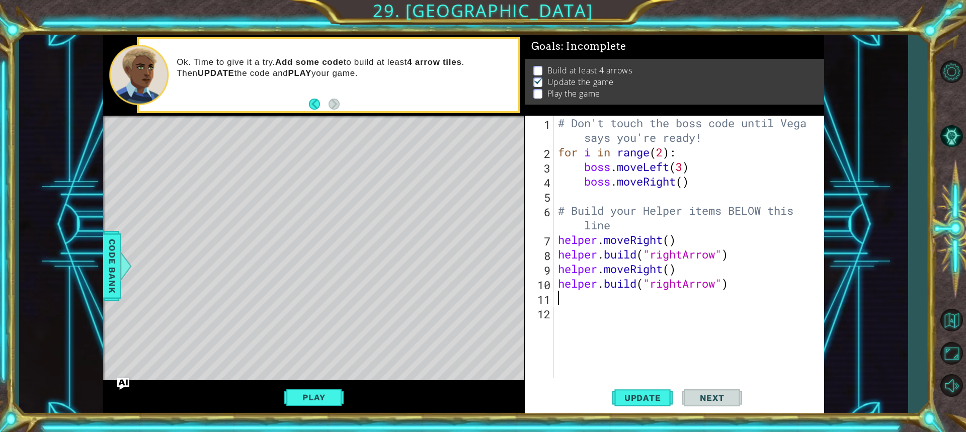
click at [653, 304] on div "# Don't touch the boss code until [PERSON_NAME] says you're ready! for i in ran…" at bounding box center [691, 269] width 270 height 306
click at [327, 394] on button "Play" at bounding box center [313, 397] width 59 height 19
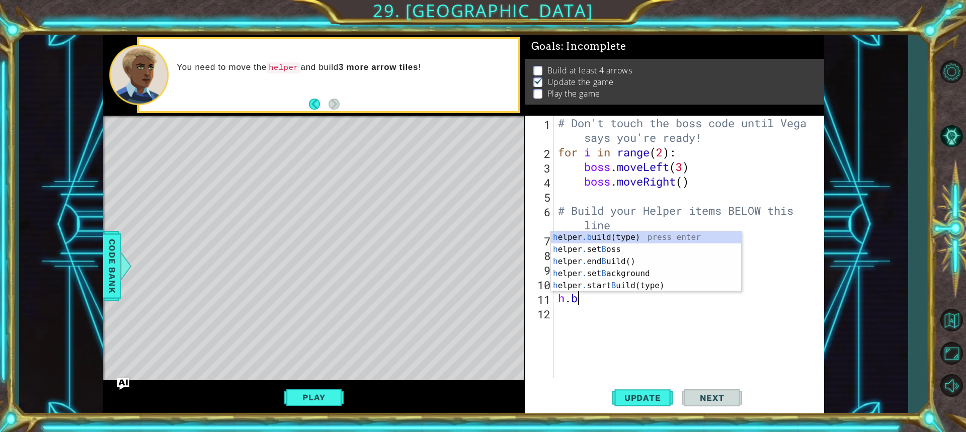
click at [595, 242] on div "h elper .b uild(type) press enter h elper . set B oss press enter h elper . end…" at bounding box center [646, 273] width 190 height 85
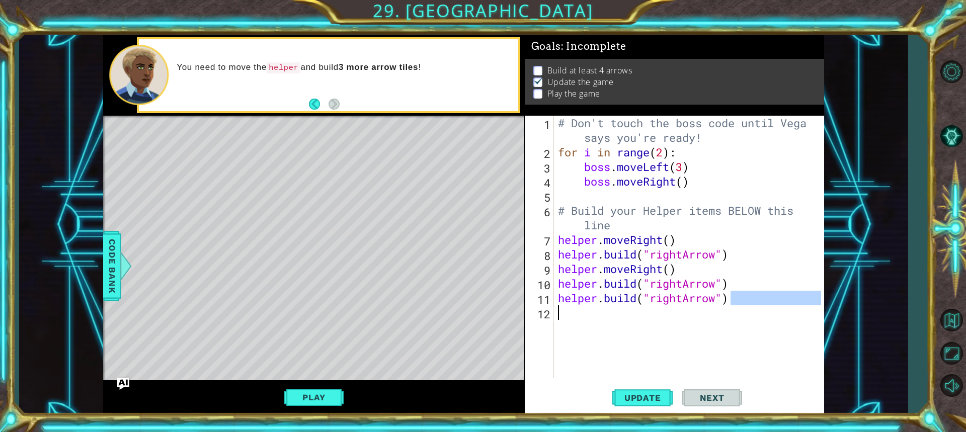
drag, startPoint x: 729, startPoint y: 307, endPoint x: 611, endPoint y: 311, distance: 117.8
click at [611, 311] on div "# Don't touch the boss code until [PERSON_NAME] says you're ready! for i in ran…" at bounding box center [691, 269] width 270 height 306
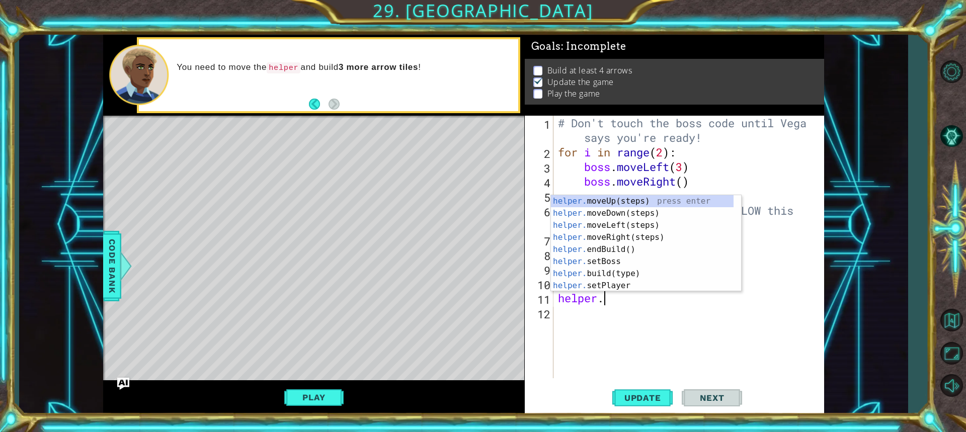
type textarea "helper"
click at [603, 250] on div "helper press enter helper .moveUp(steps) press enter helper .moveDown(steps) pr…" at bounding box center [642, 255] width 183 height 121
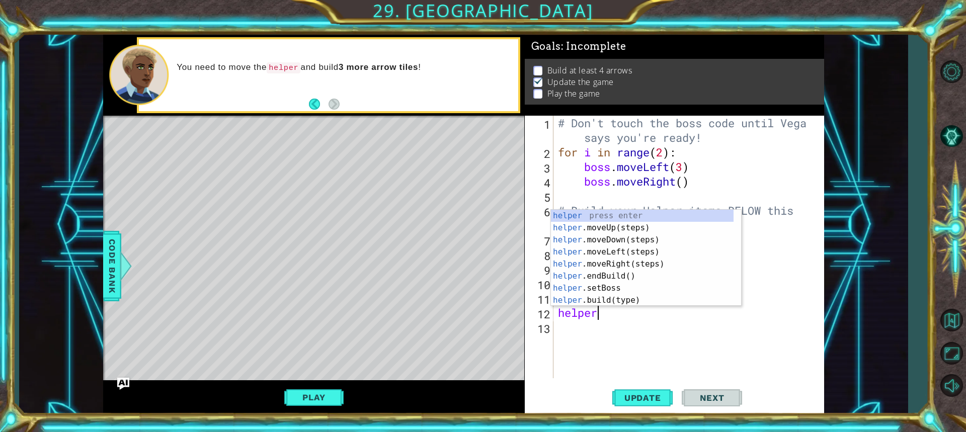
scroll to position [0, 2]
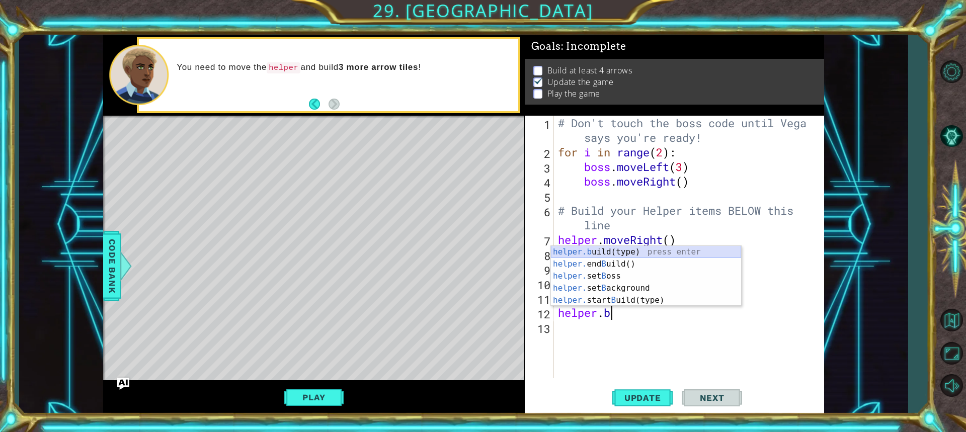
click at [619, 255] on div "helper.b uild(type) press enter helper. end B uild() press enter helper. set B …" at bounding box center [646, 288] width 190 height 85
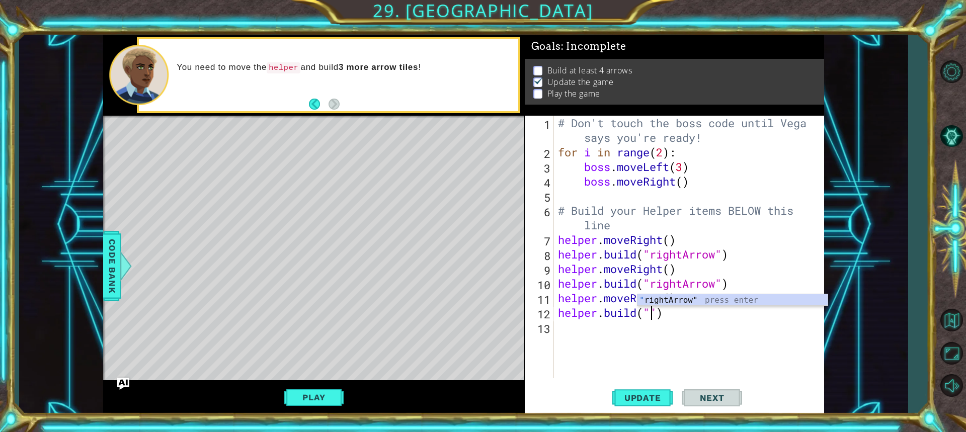
type textarea "[DOMAIN_NAME]("rightArrow")"
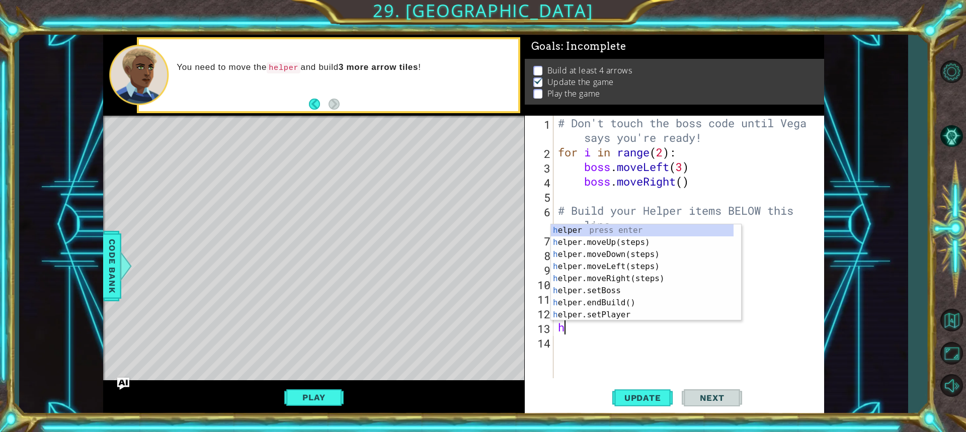
type textarea "he"
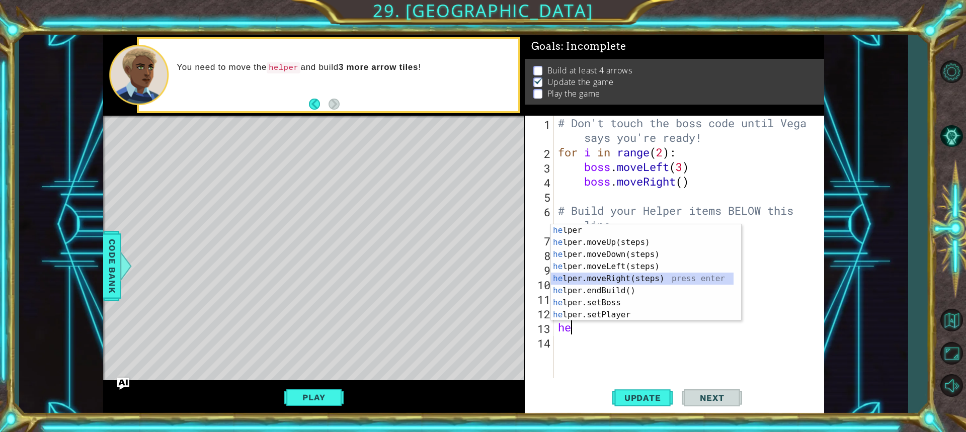
click at [631, 281] on div "he lper press enter he lper.moveUp(steps) press enter he lper.moveDown(steps) p…" at bounding box center [642, 284] width 183 height 121
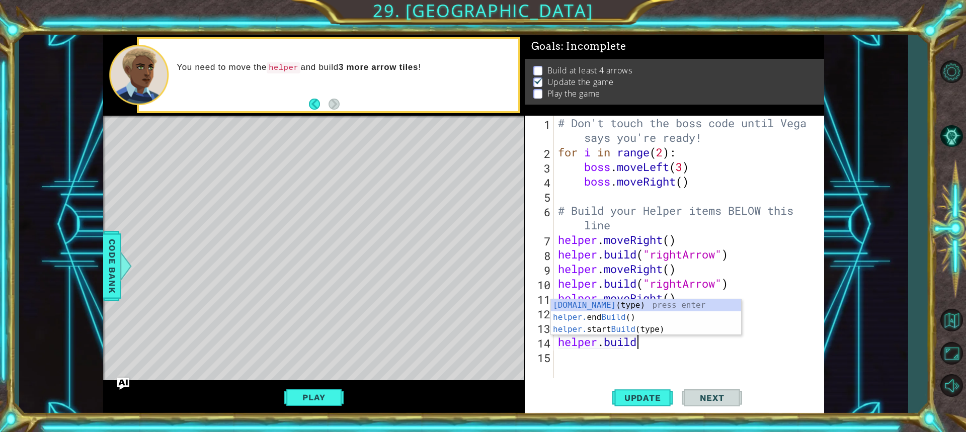
scroll to position [0, 3]
click at [636, 302] on div "[DOMAIN_NAME] (type) press enter helper. end Build () press enter helper. start…" at bounding box center [646, 329] width 190 height 60
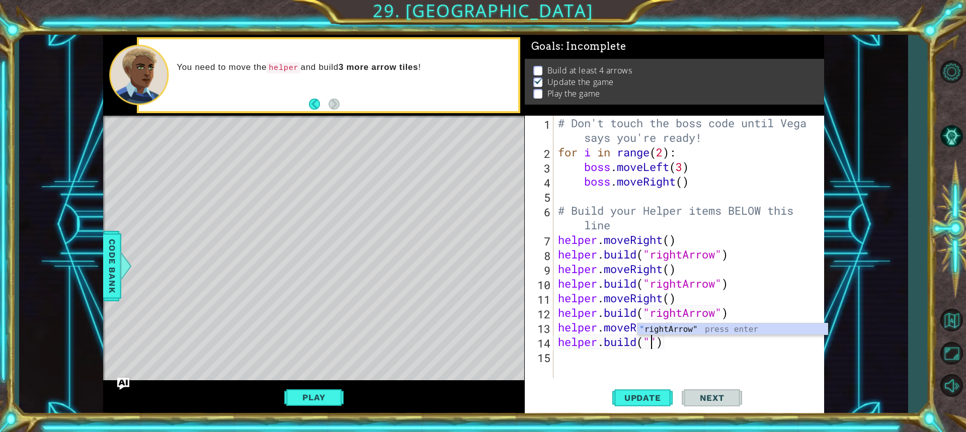
scroll to position [0, 5]
type textarea "[DOMAIN_NAME]("rightArrow")"
click at [657, 403] on span "Update" at bounding box center [642, 398] width 57 height 10
click at [323, 389] on button "Play" at bounding box center [313, 397] width 59 height 19
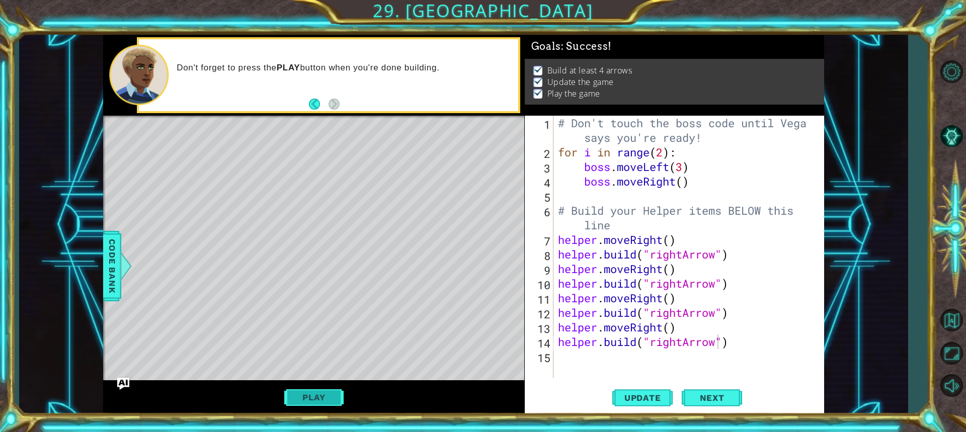
click at [305, 393] on button "Play" at bounding box center [313, 397] width 59 height 19
click at [711, 398] on span "Next" at bounding box center [712, 400] width 45 height 10
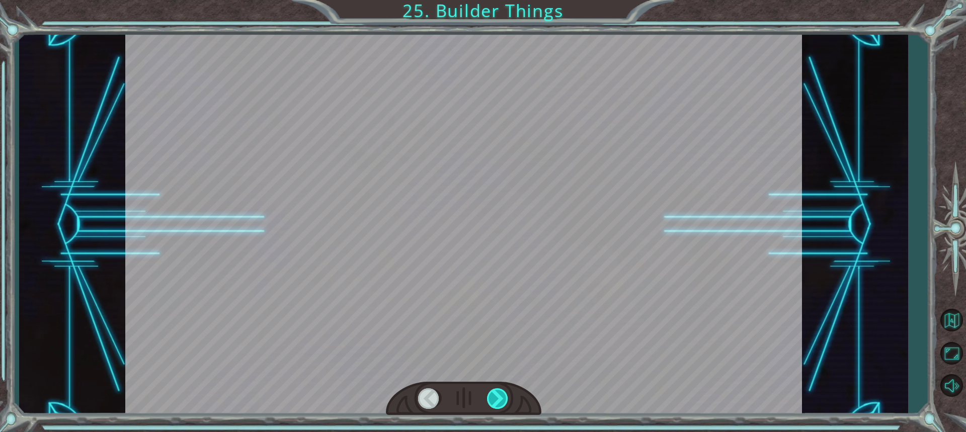
click at [487, 397] on div at bounding box center [464, 399] width 156 height 34
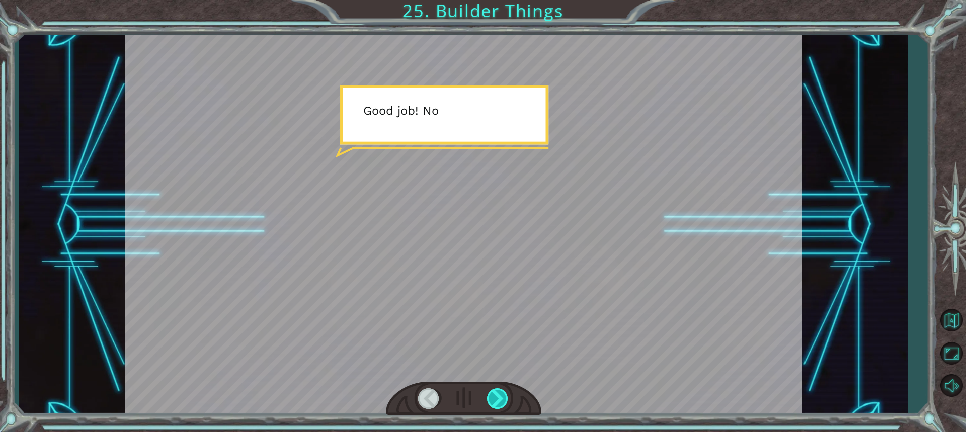
click at [487, 397] on div at bounding box center [498, 399] width 22 height 21
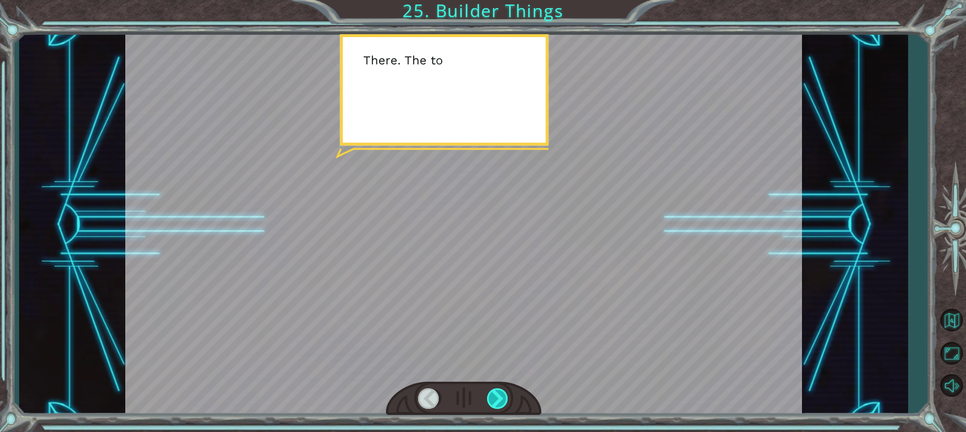
click at [487, 397] on div at bounding box center [498, 399] width 22 height 21
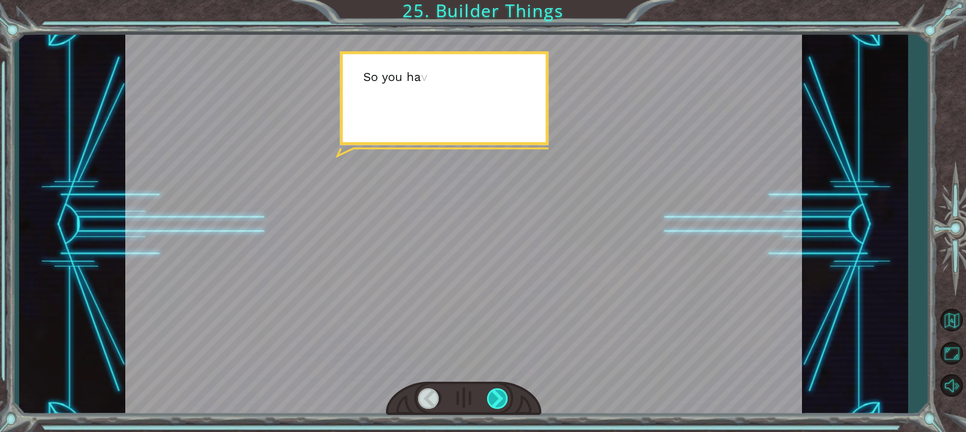
click at [487, 397] on div at bounding box center [498, 399] width 22 height 21
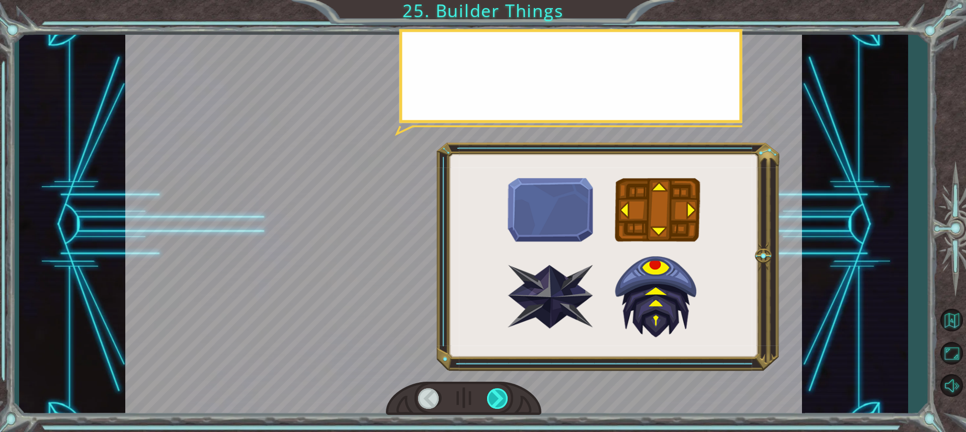
click at [487, 397] on div at bounding box center [498, 399] width 22 height 21
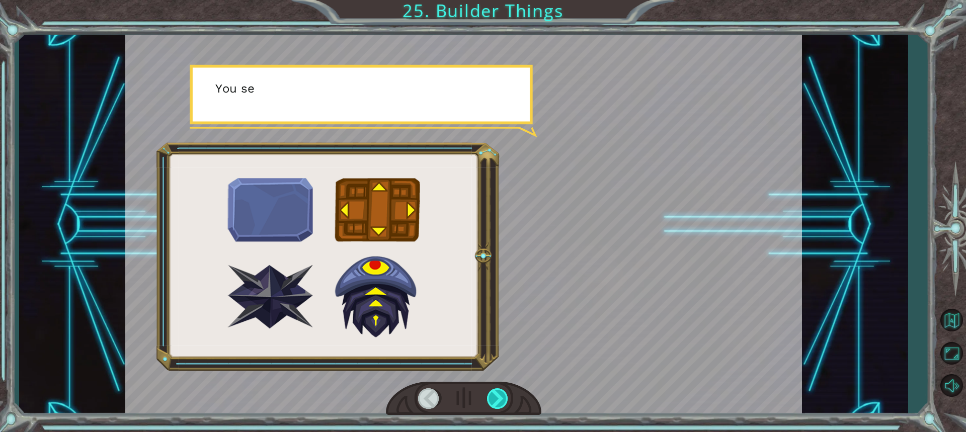
click at [487, 397] on div at bounding box center [498, 399] width 22 height 21
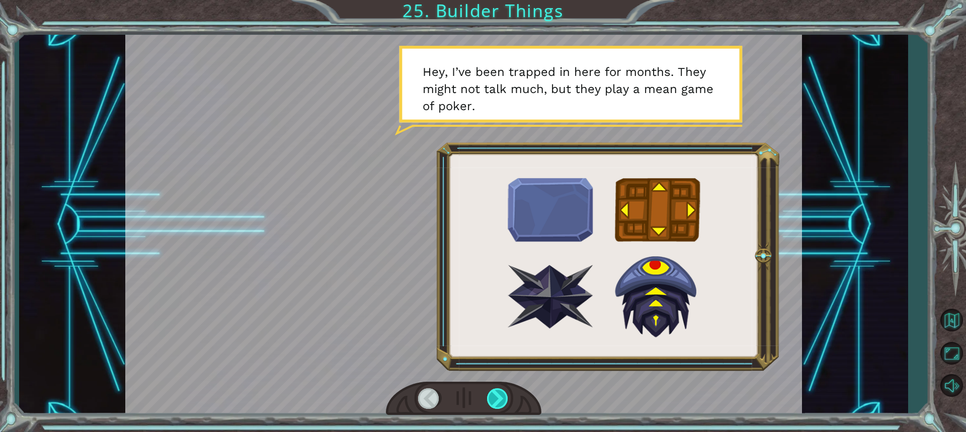
click at [487, 397] on div at bounding box center [498, 399] width 22 height 21
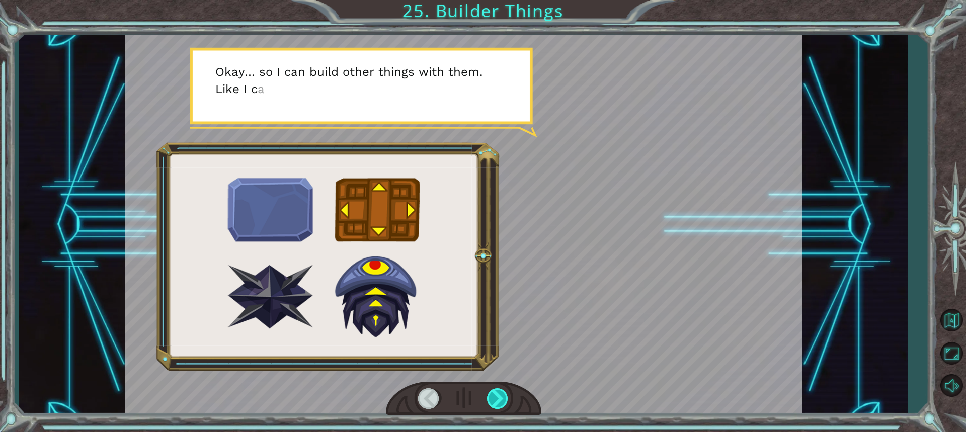
click at [487, 397] on div at bounding box center [498, 399] width 22 height 21
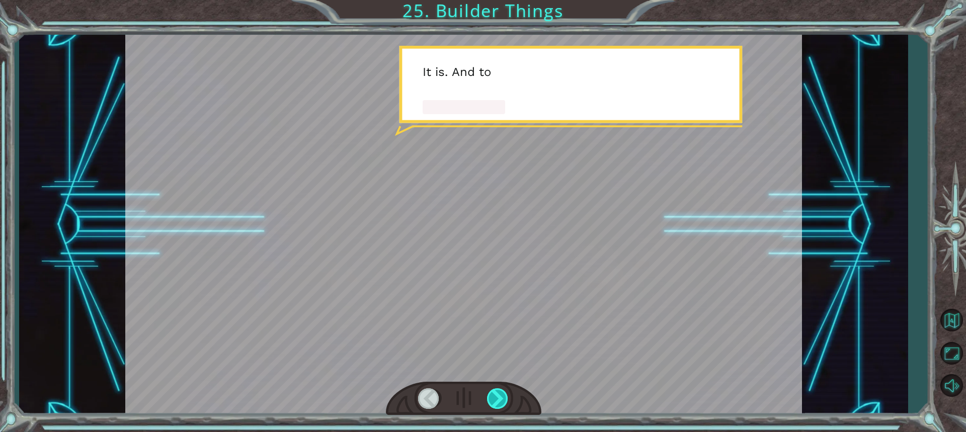
click at [487, 397] on div at bounding box center [498, 399] width 22 height 21
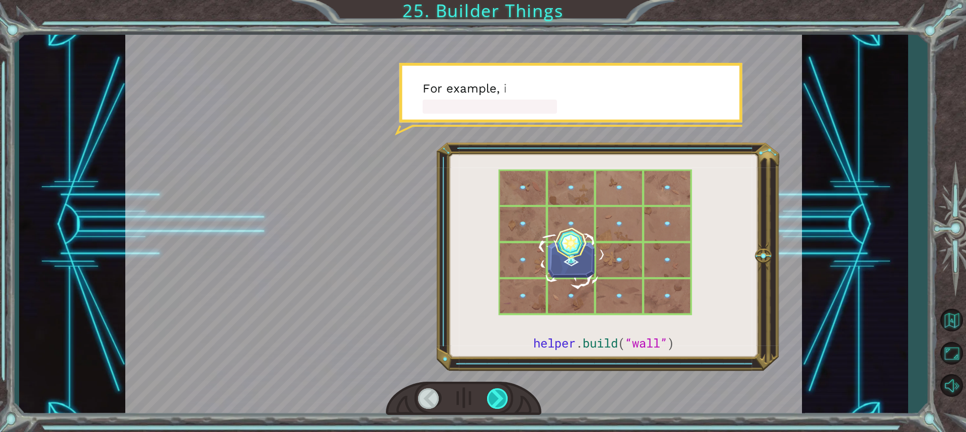
click at [487, 397] on div at bounding box center [498, 399] width 22 height 21
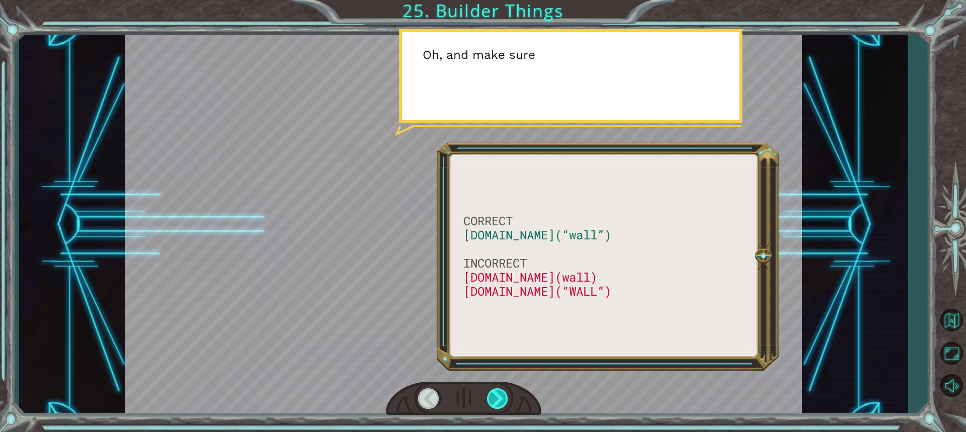
click at [487, 397] on div at bounding box center [498, 399] width 22 height 21
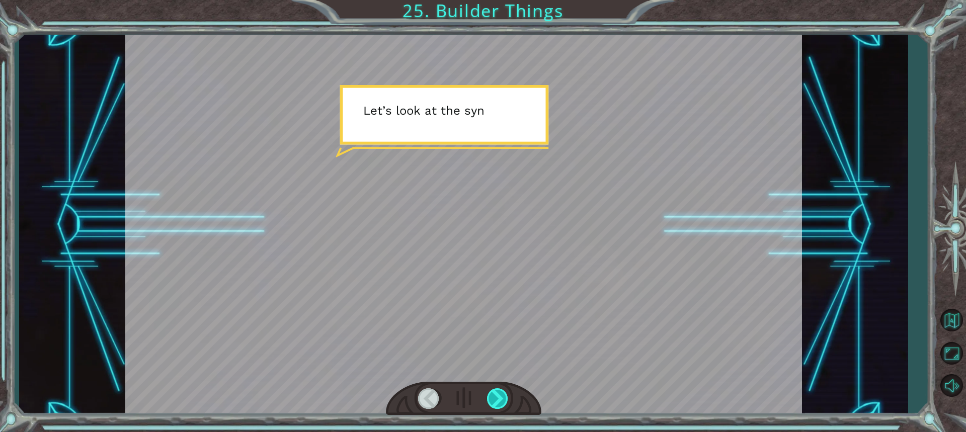
click at [487, 397] on div at bounding box center [498, 399] width 22 height 21
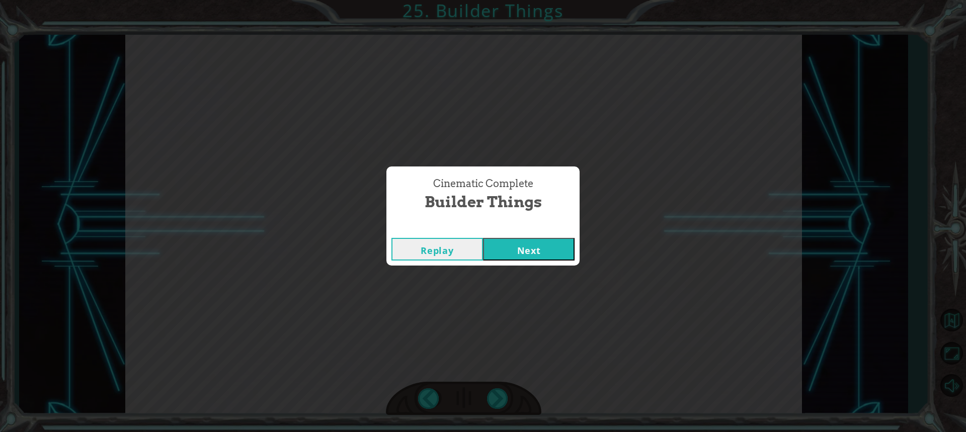
click at [513, 246] on button "Next" at bounding box center [529, 249] width 92 height 23
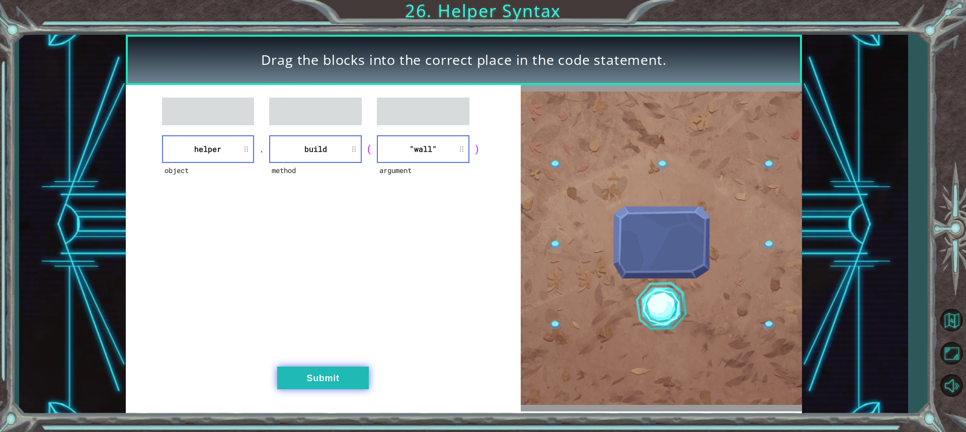
click at [331, 374] on button "Submit" at bounding box center [323, 378] width 92 height 23
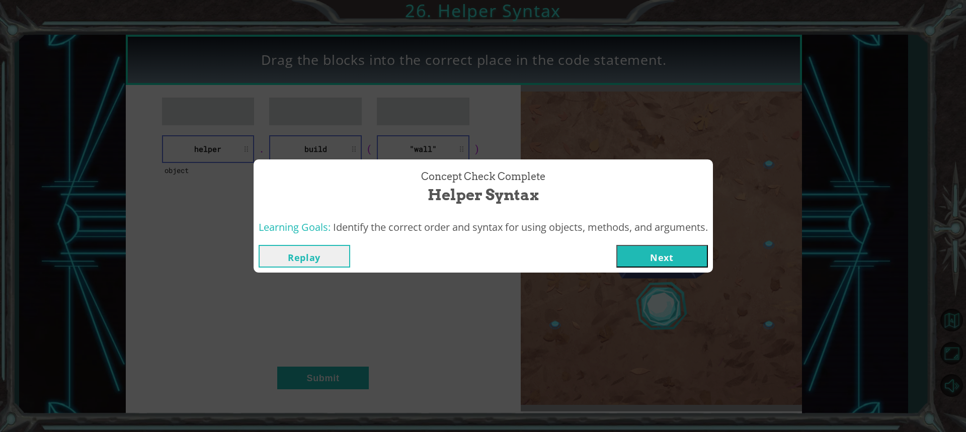
click at [676, 257] on button "Next" at bounding box center [662, 256] width 92 height 23
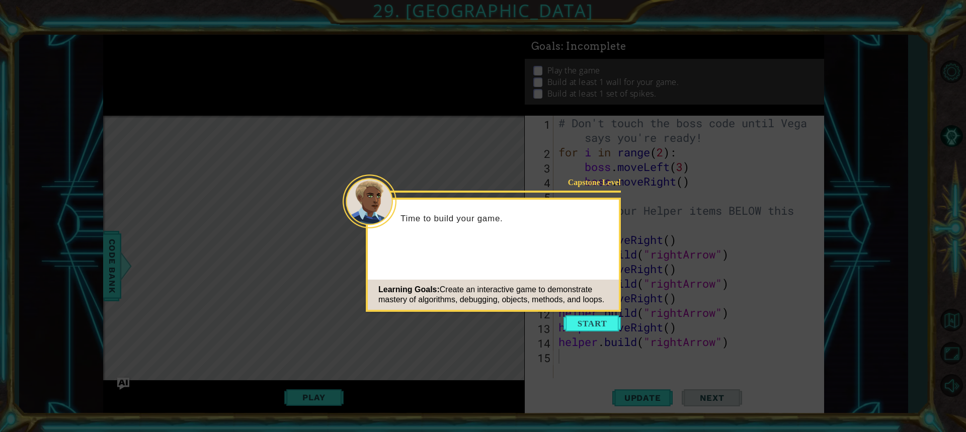
click at [601, 323] on button "Start" at bounding box center [592, 324] width 57 height 16
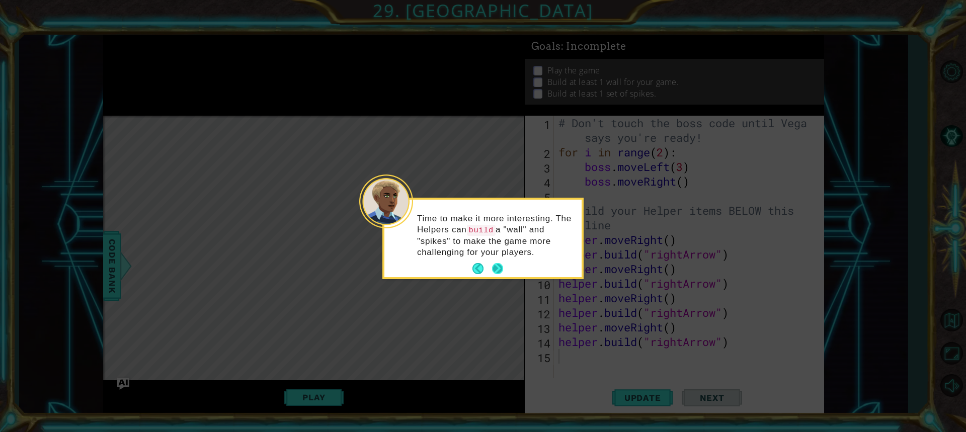
click at [492, 268] on button "Next" at bounding box center [497, 268] width 11 height 11
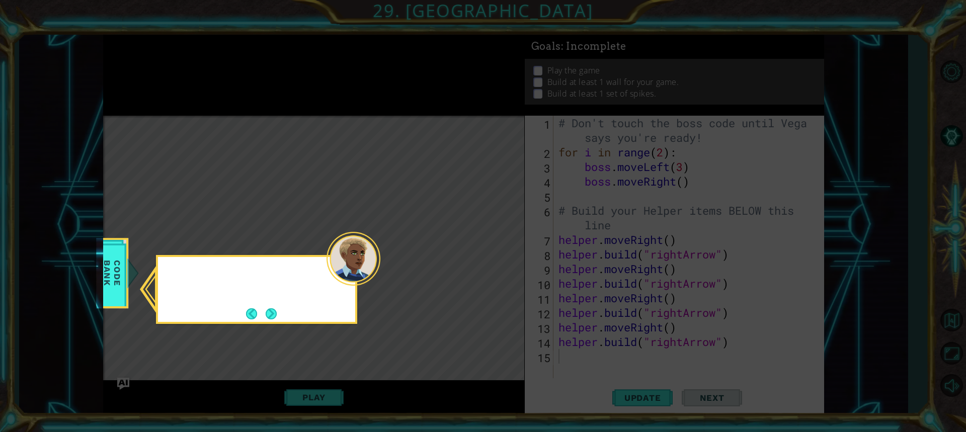
click at [492, 268] on icon at bounding box center [483, 216] width 966 height 432
click at [273, 309] on button "Next" at bounding box center [271, 313] width 11 height 11
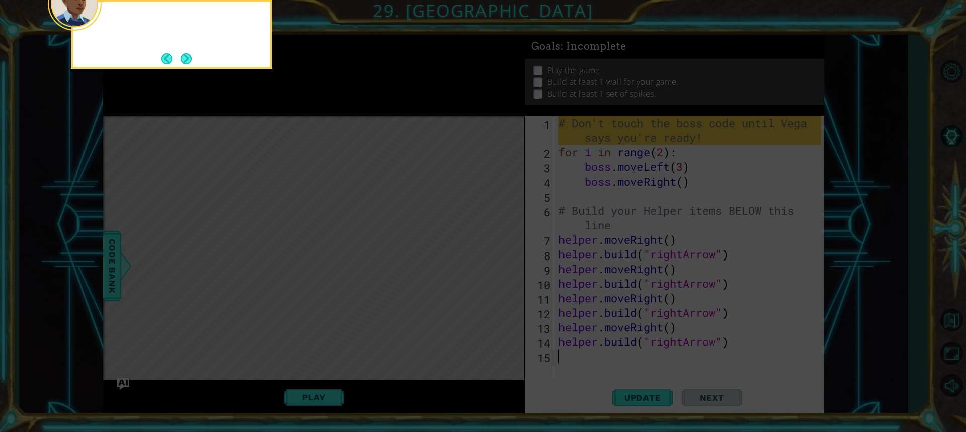
click at [273, 309] on icon at bounding box center [483, 64] width 966 height 735
click at [192, 61] on button "Next" at bounding box center [186, 58] width 11 height 11
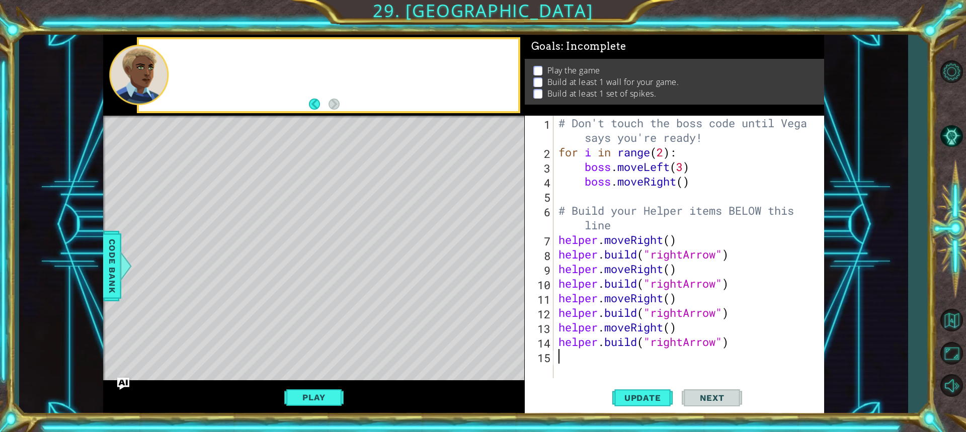
click at [191, 61] on div at bounding box center [328, 75] width 379 height 72
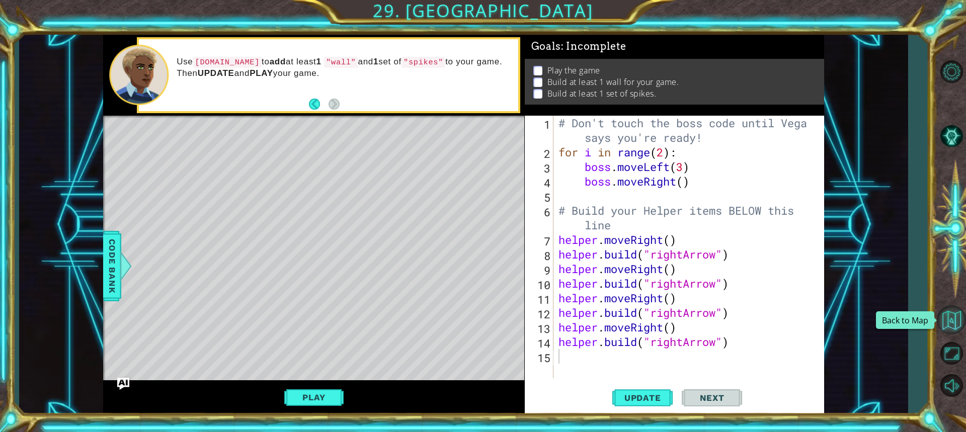
click at [957, 330] on button "Back to Map" at bounding box center [951, 319] width 29 height 29
